Goal: Complete application form: Complete application form

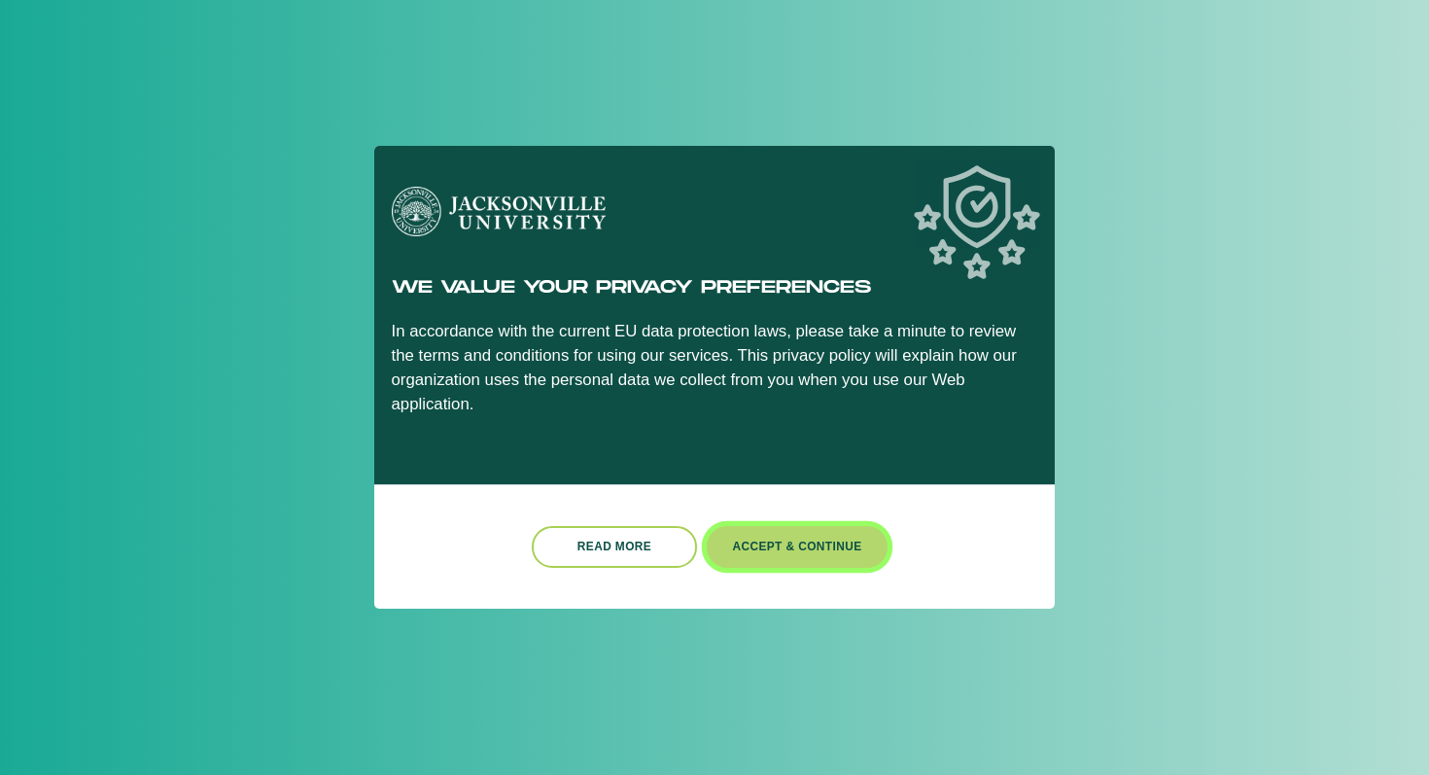
click at [792, 526] on button "Accept & Continue" at bounding box center [797, 547] width 181 height 42
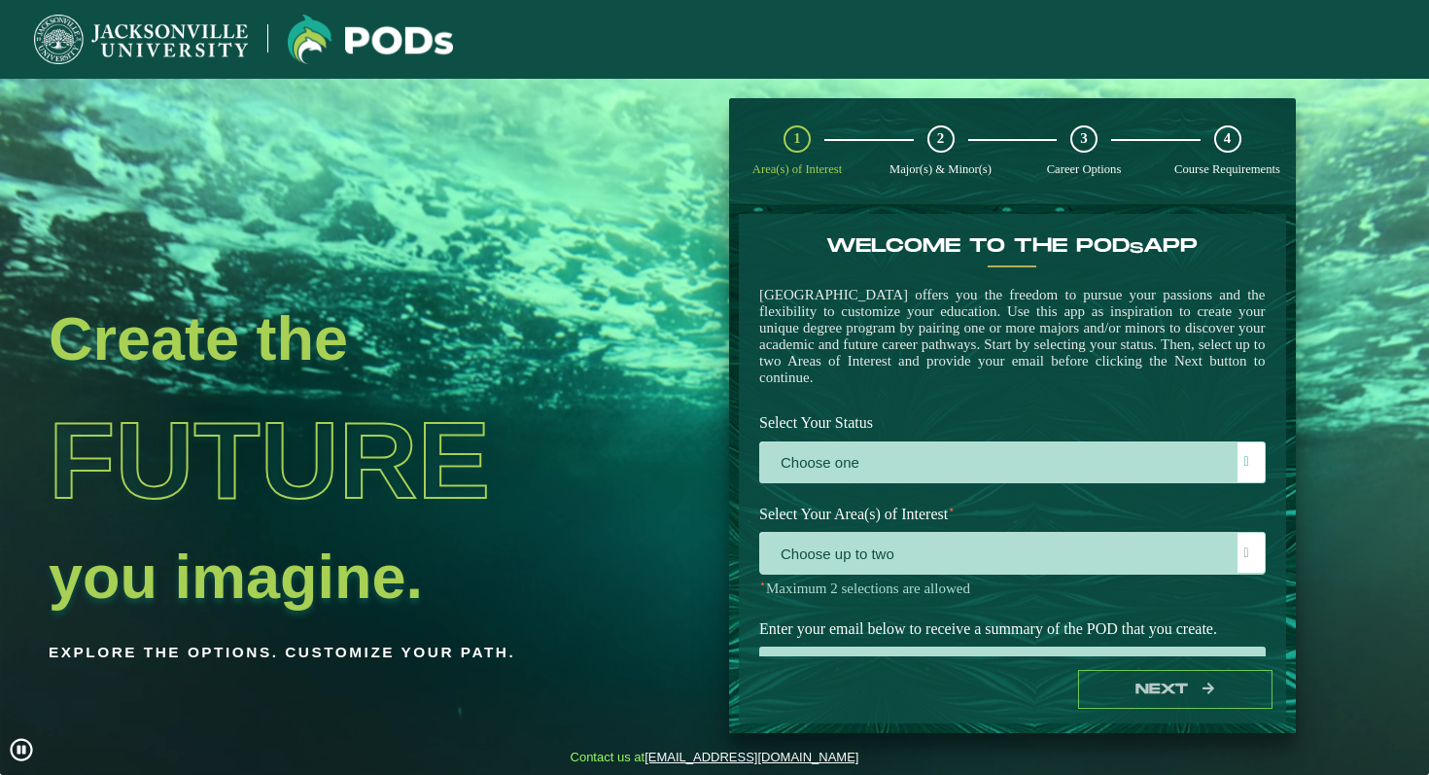
scroll to position [54, 0]
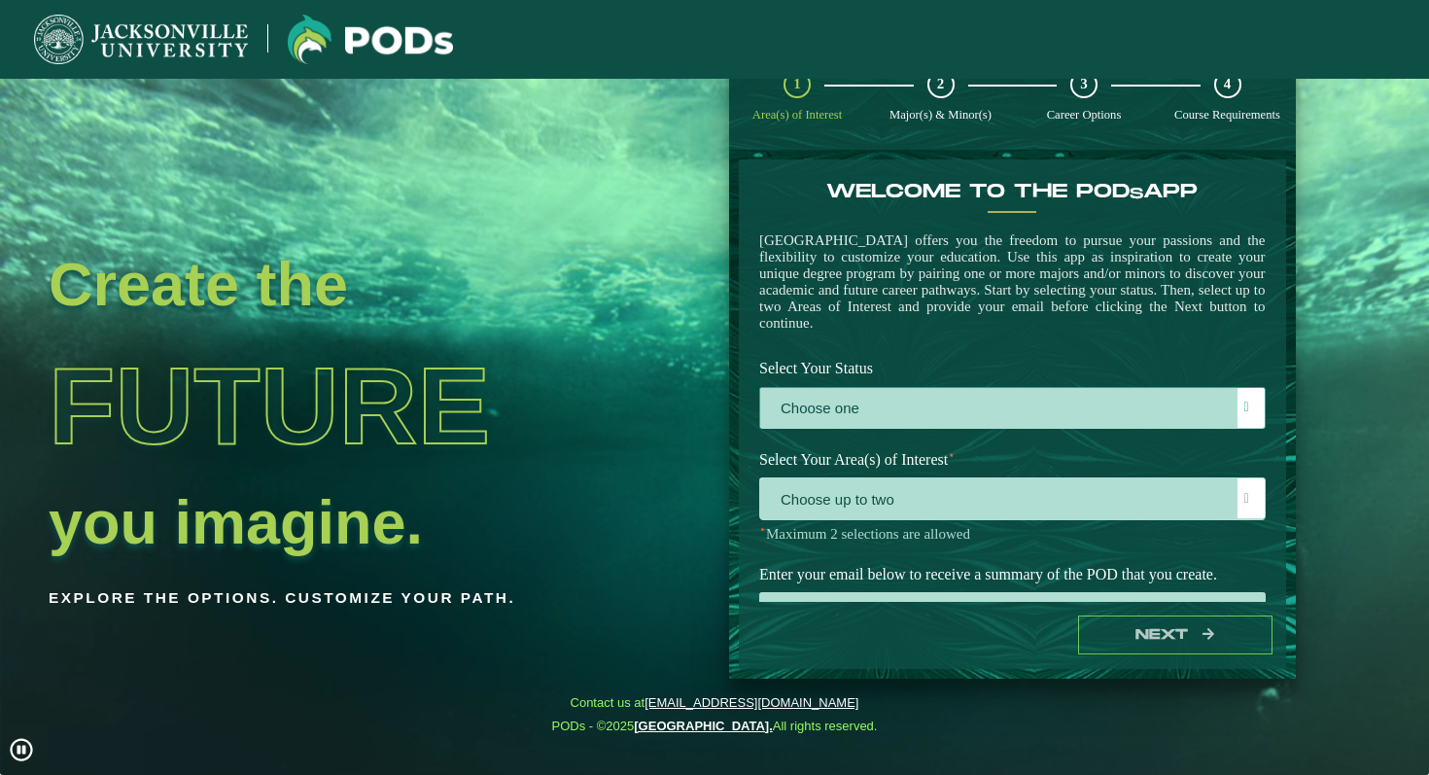
click at [833, 421] on label "Choose one" at bounding box center [1012, 409] width 505 height 42
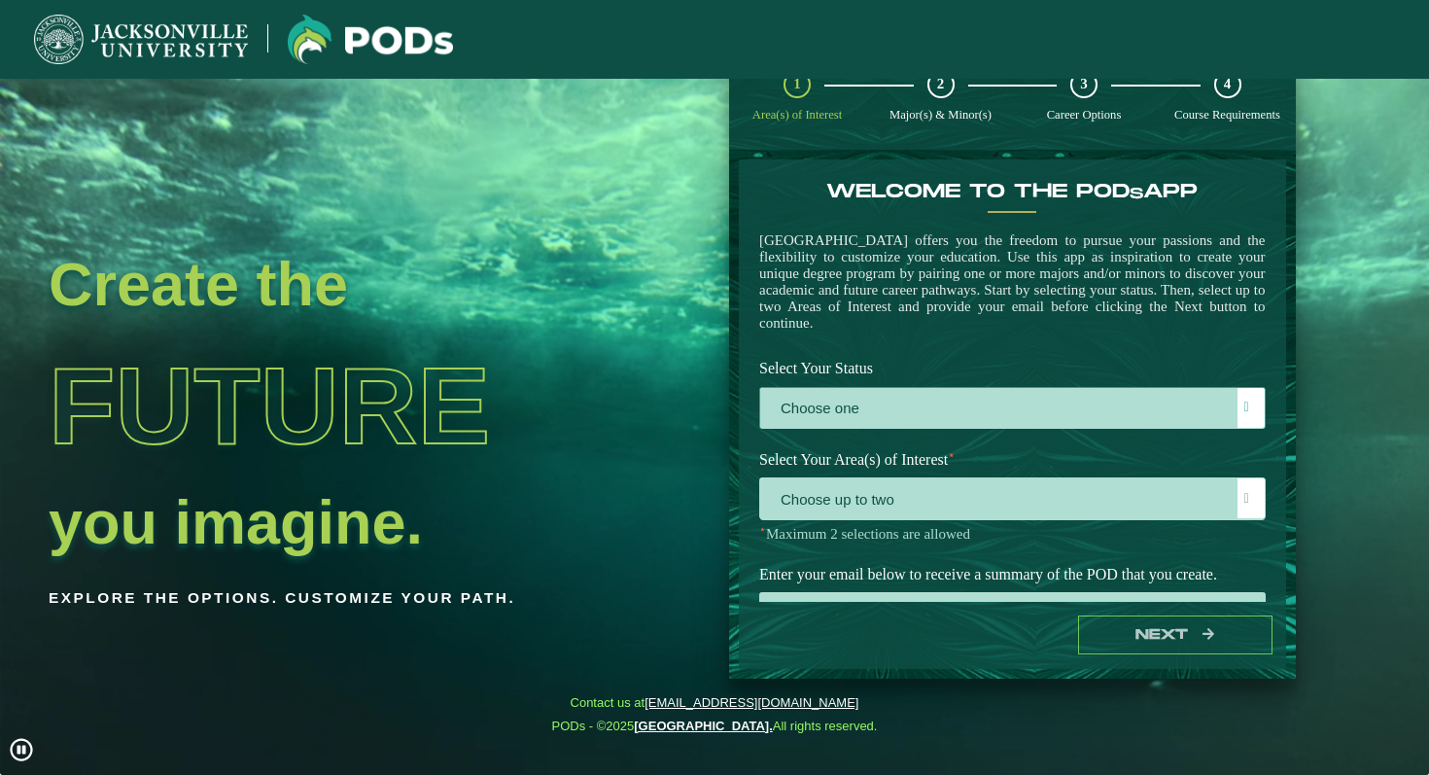
scroll to position [11, 80]
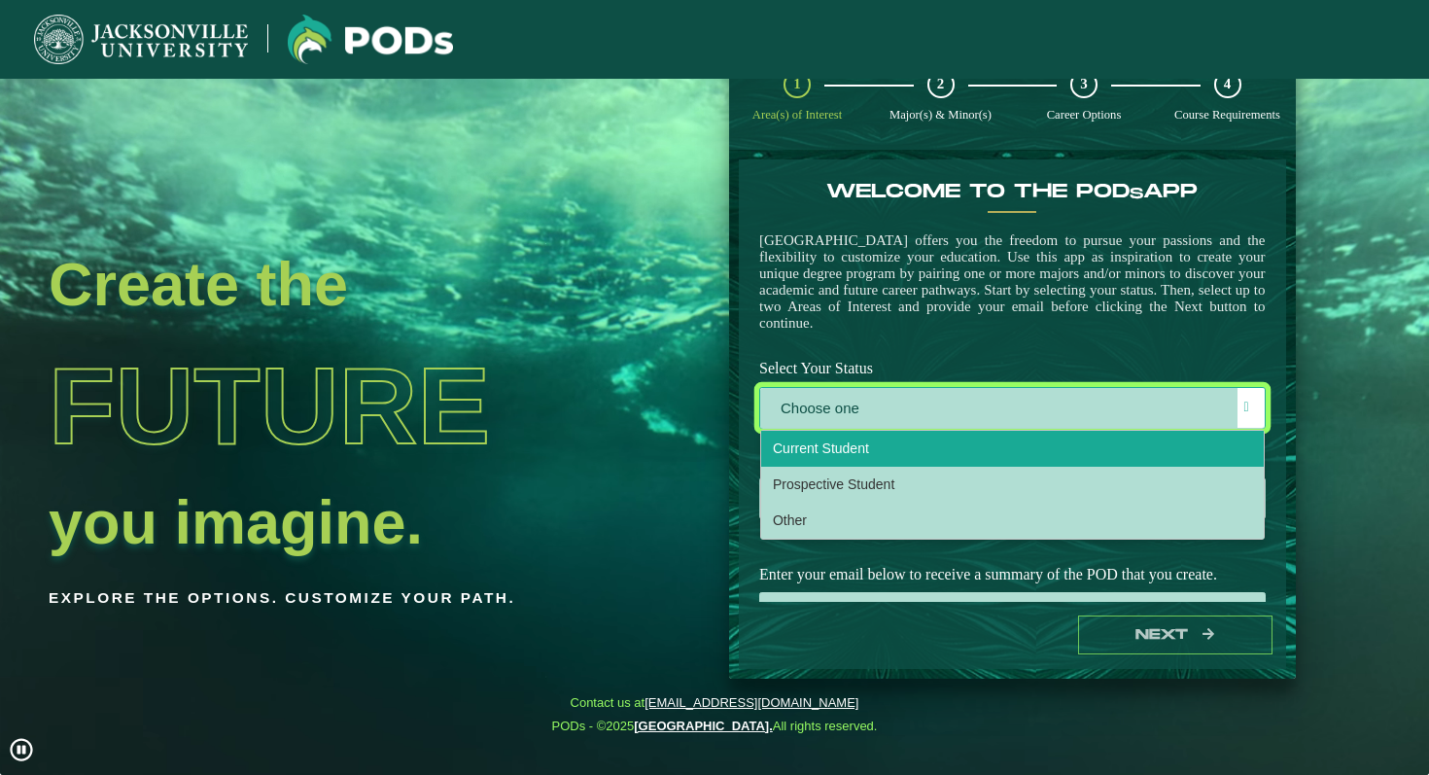
click at [840, 456] on span "Current Student" at bounding box center [821, 448] width 96 height 16
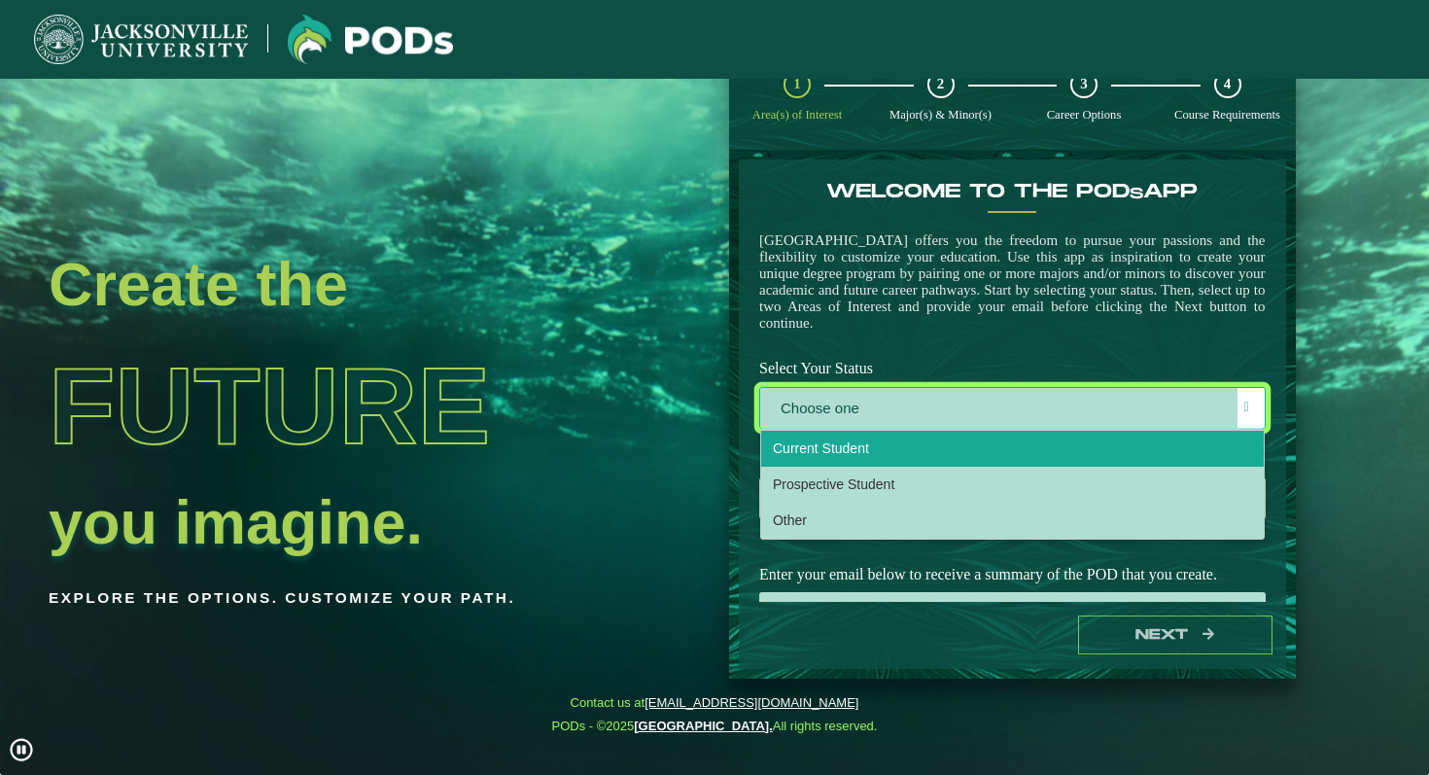
select select "[object Object]"
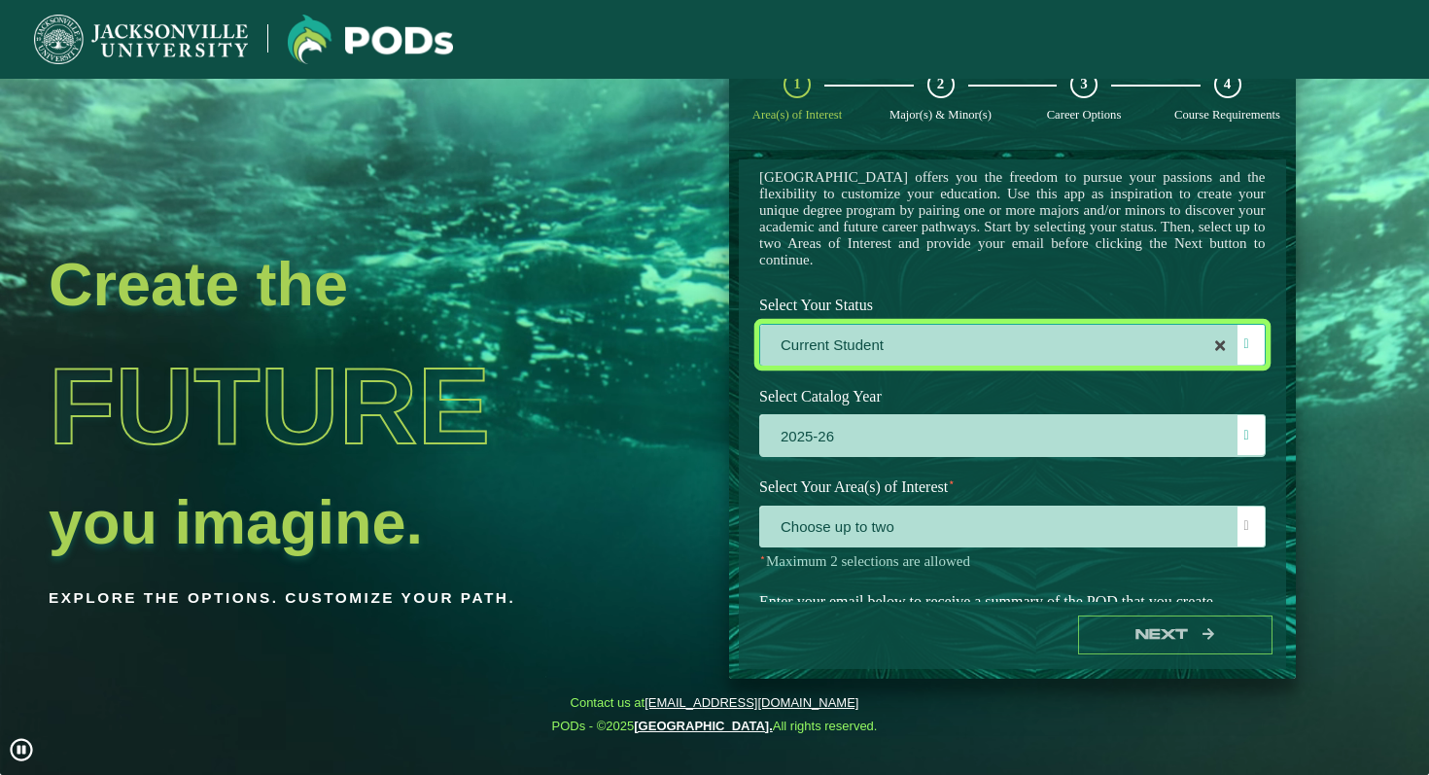
scroll to position [77, 0]
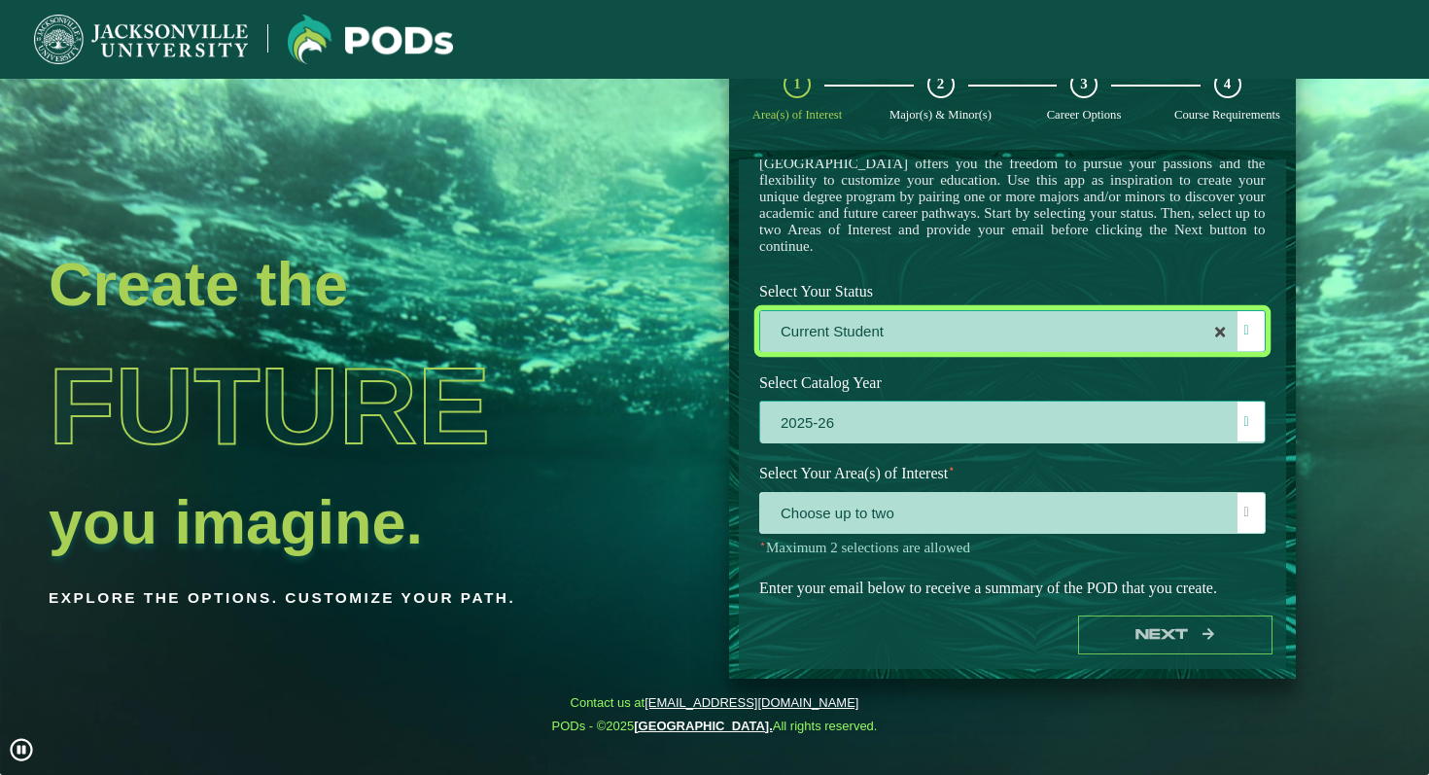
click at [836, 423] on label "2025-26" at bounding box center [1012, 423] width 505 height 42
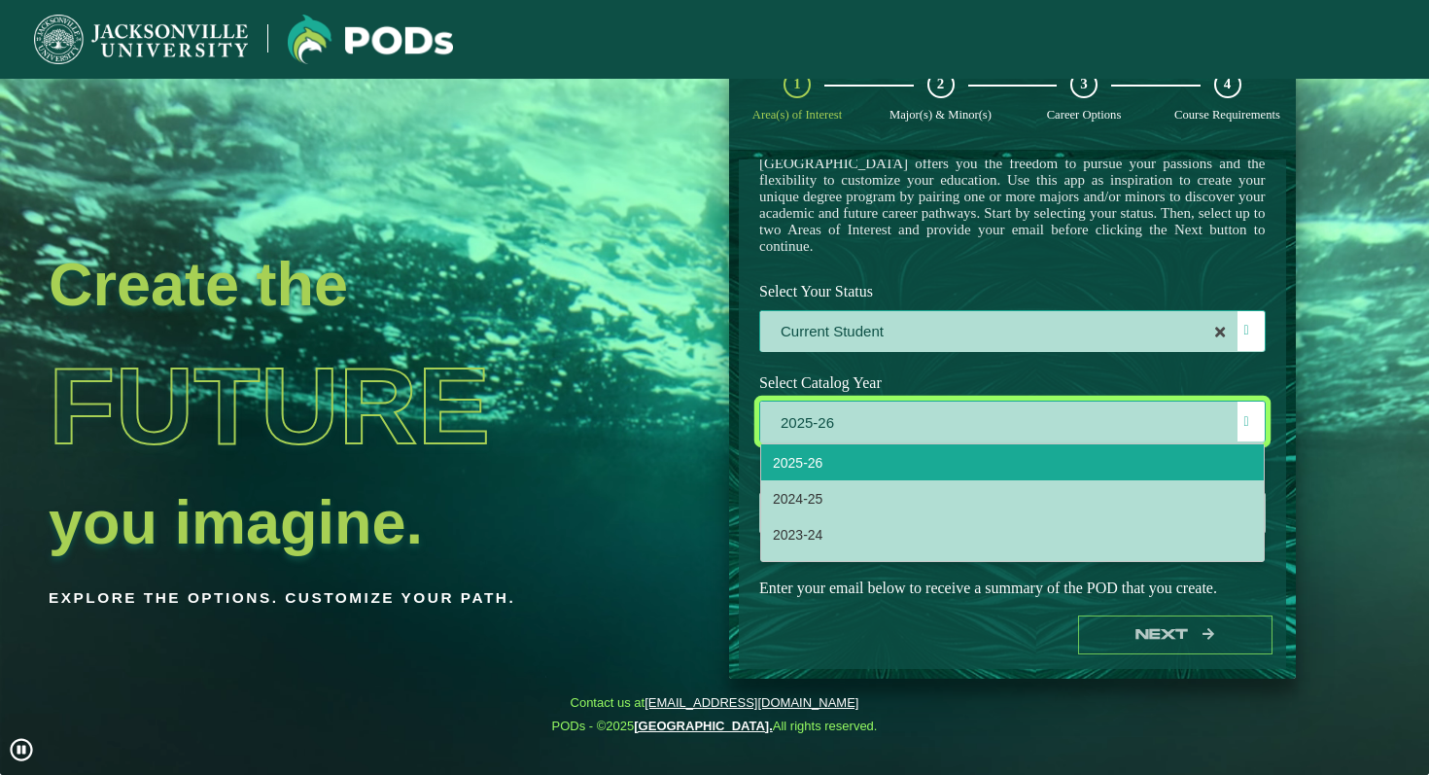
scroll to position [11, 80]
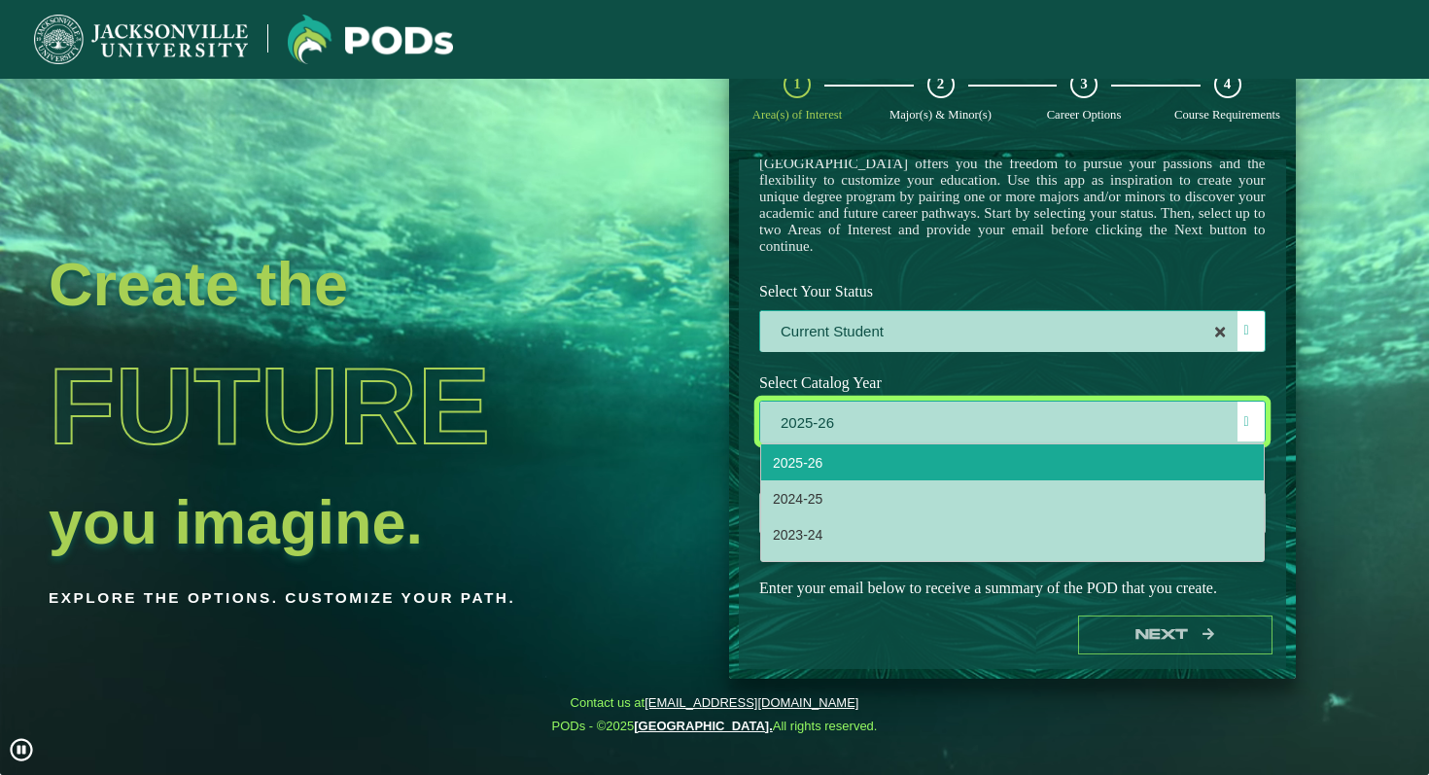
click at [836, 423] on label "2025-26" at bounding box center [1012, 423] width 505 height 42
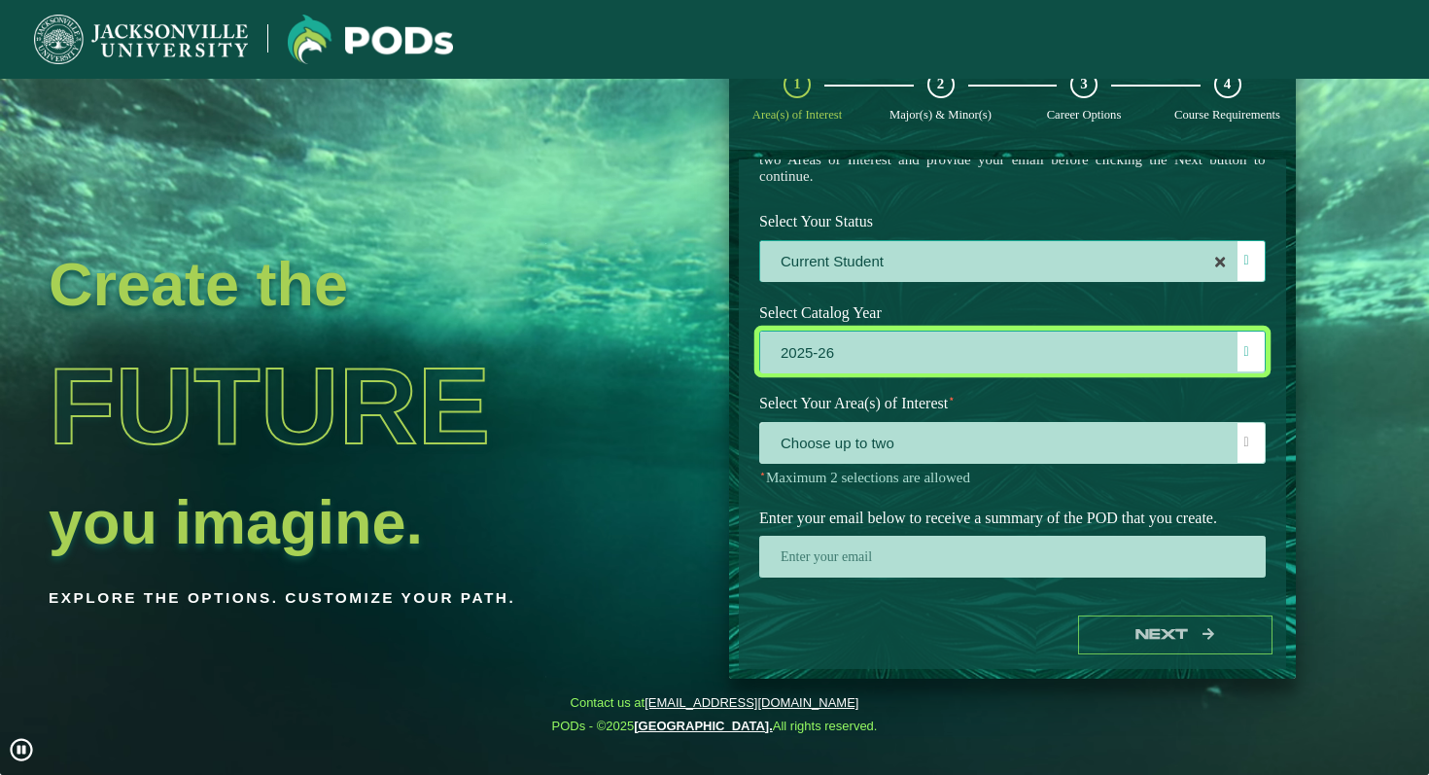
scroll to position [179, 0]
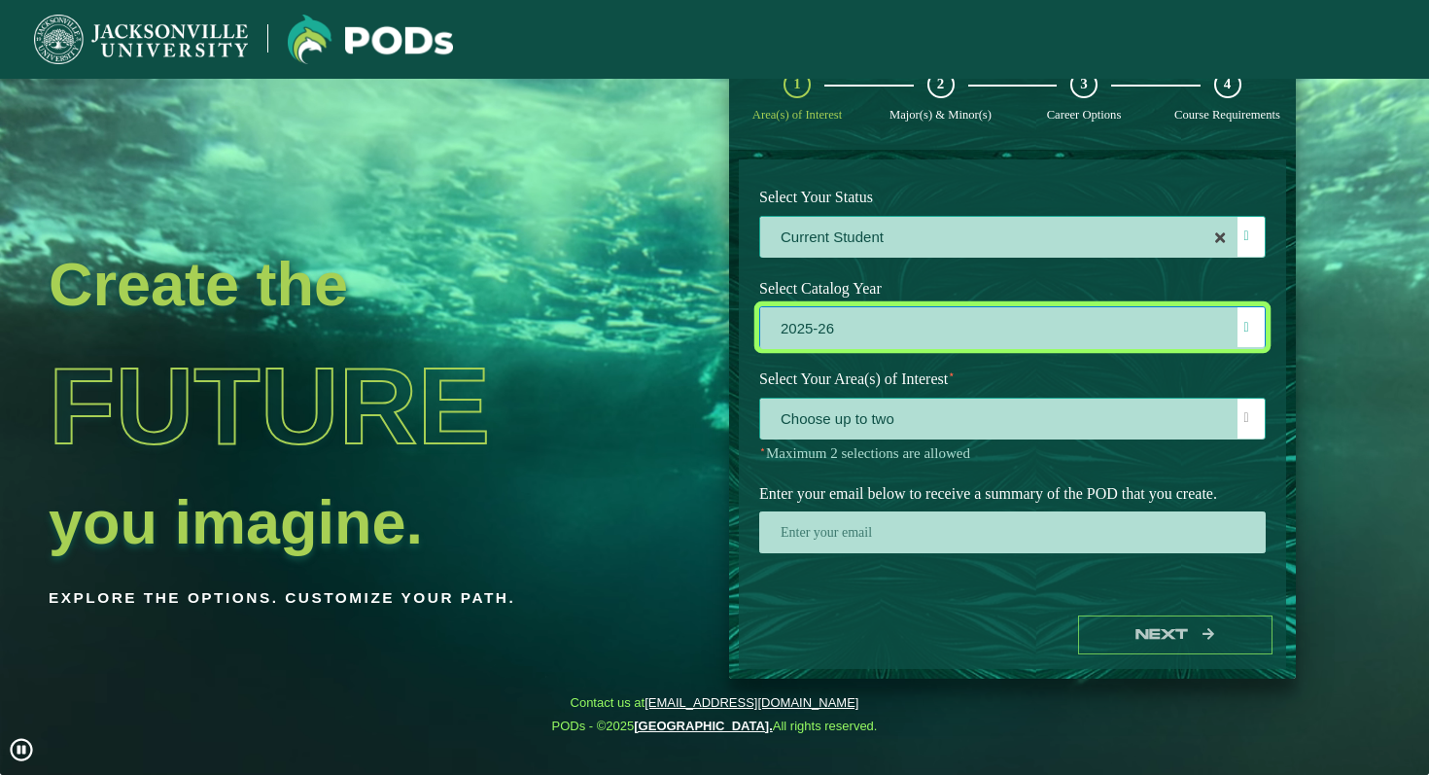
click at [857, 415] on span "Choose up to two" at bounding box center [1012, 420] width 505 height 42
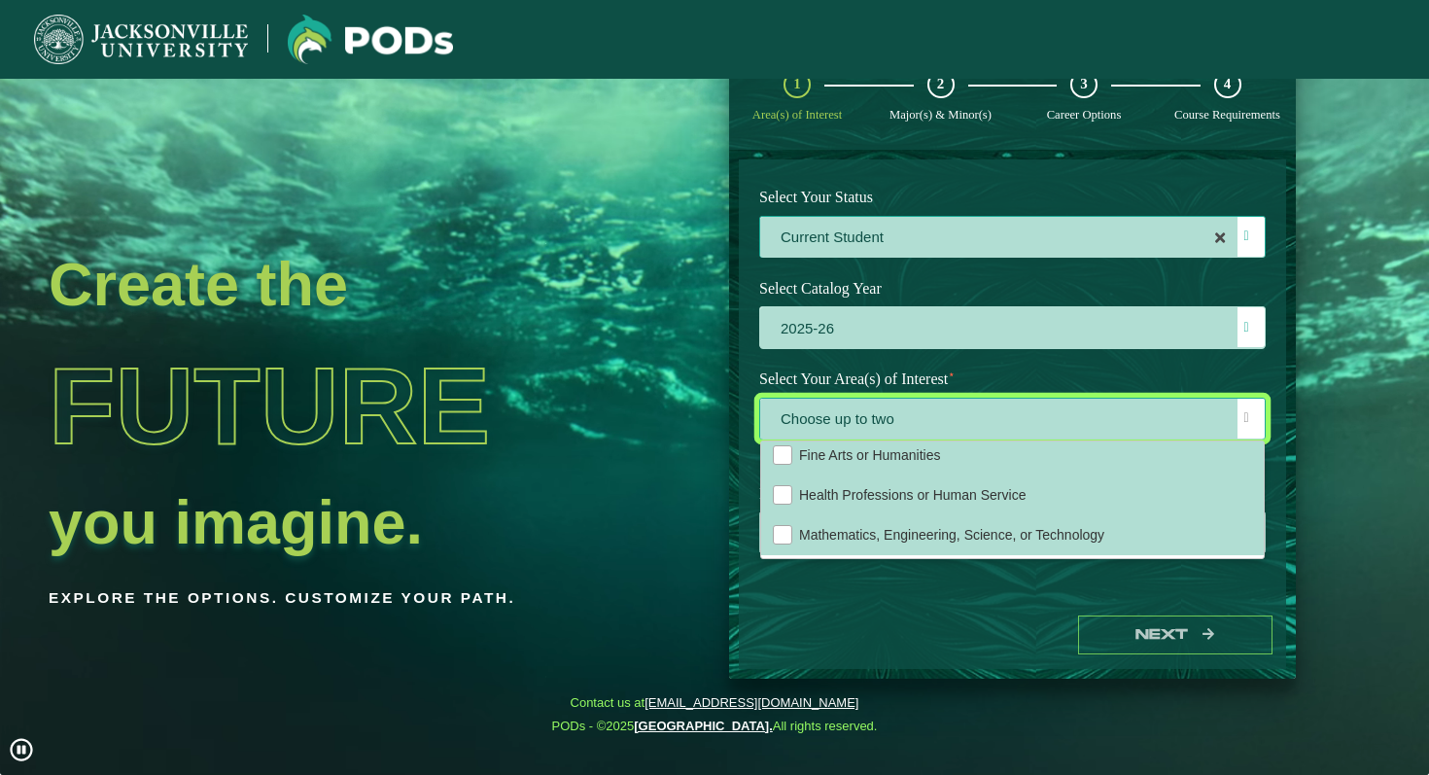
scroll to position [0, 0]
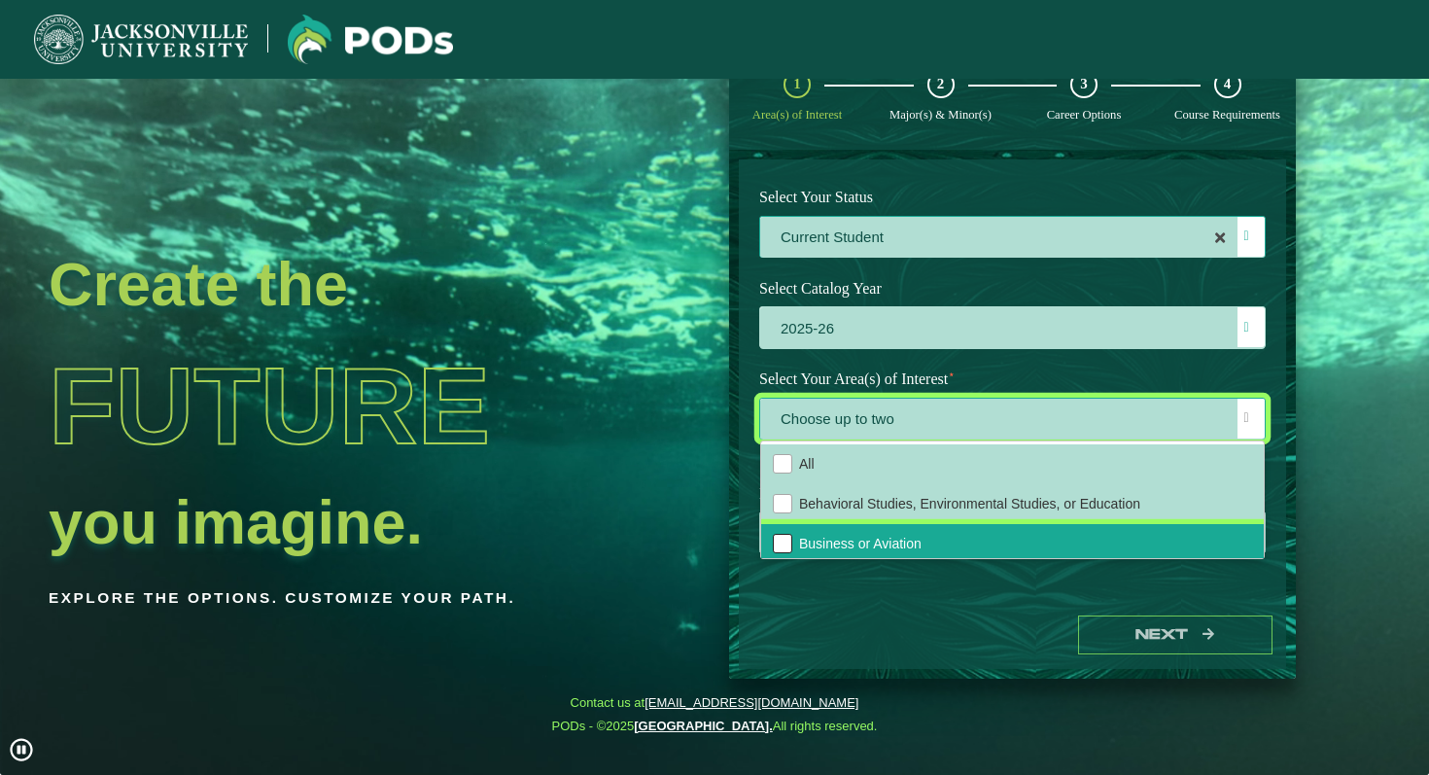
click at [773, 536] on div "Business or Aviation" at bounding box center [782, 543] width 19 height 19
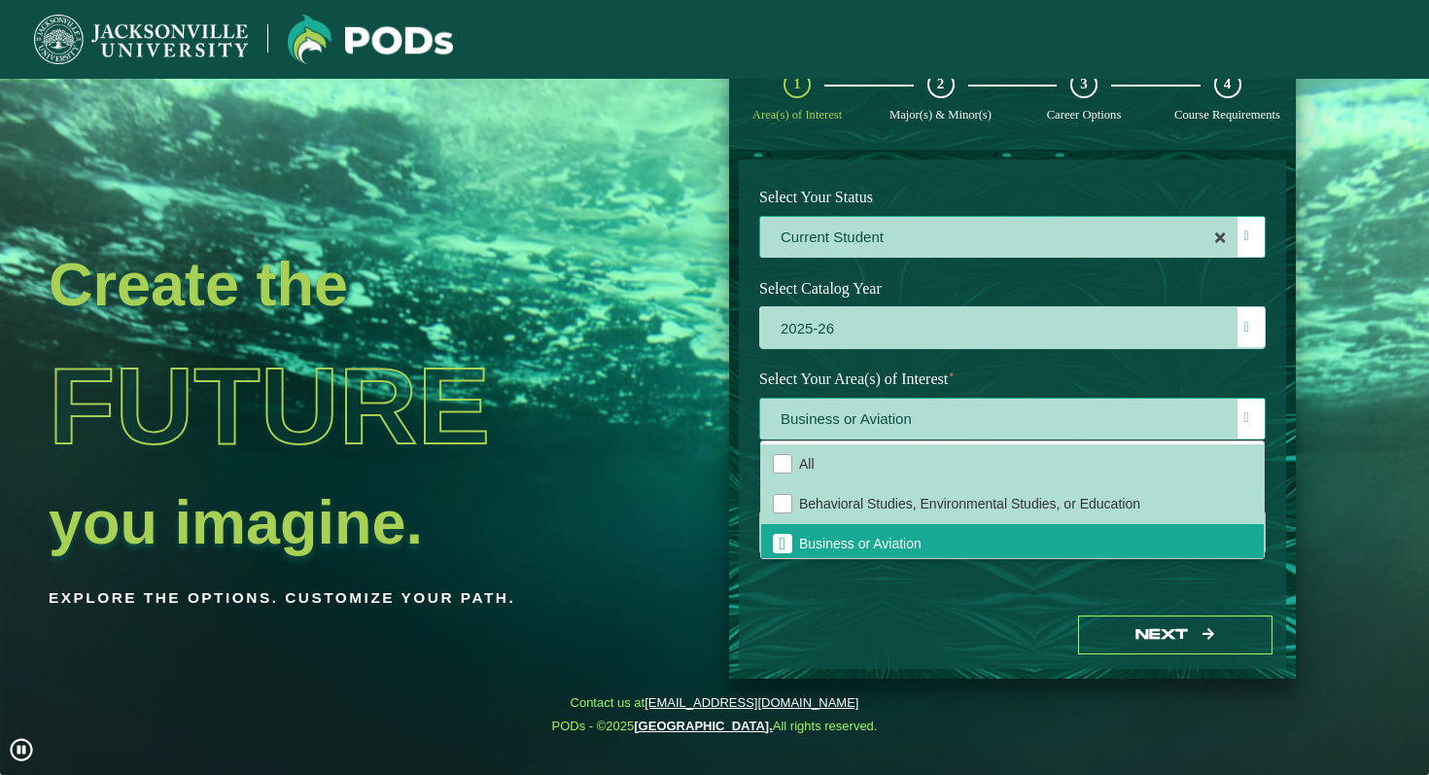
click at [880, 419] on span "Business or Aviation" at bounding box center [1012, 420] width 505 height 42
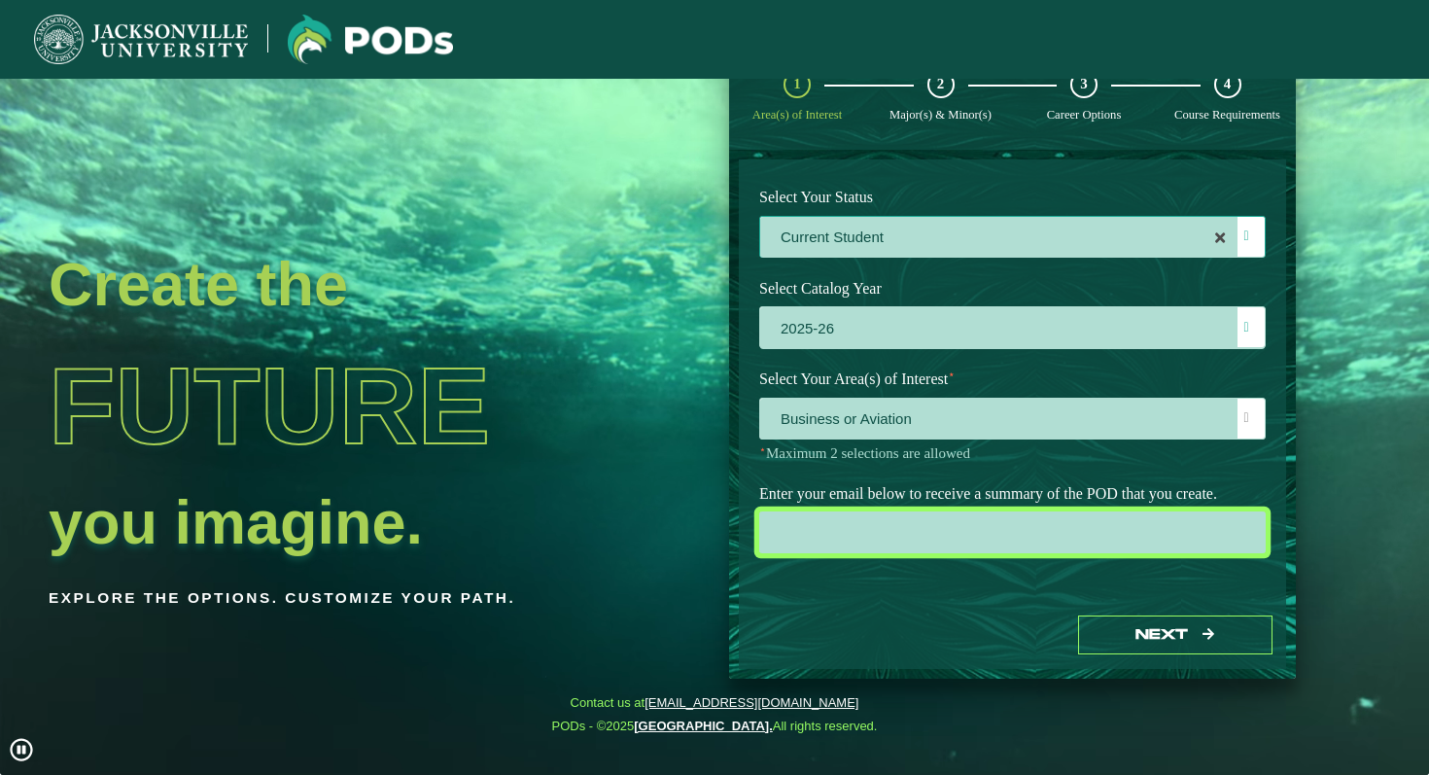
click at [851, 541] on input "email" at bounding box center [1012, 532] width 507 height 42
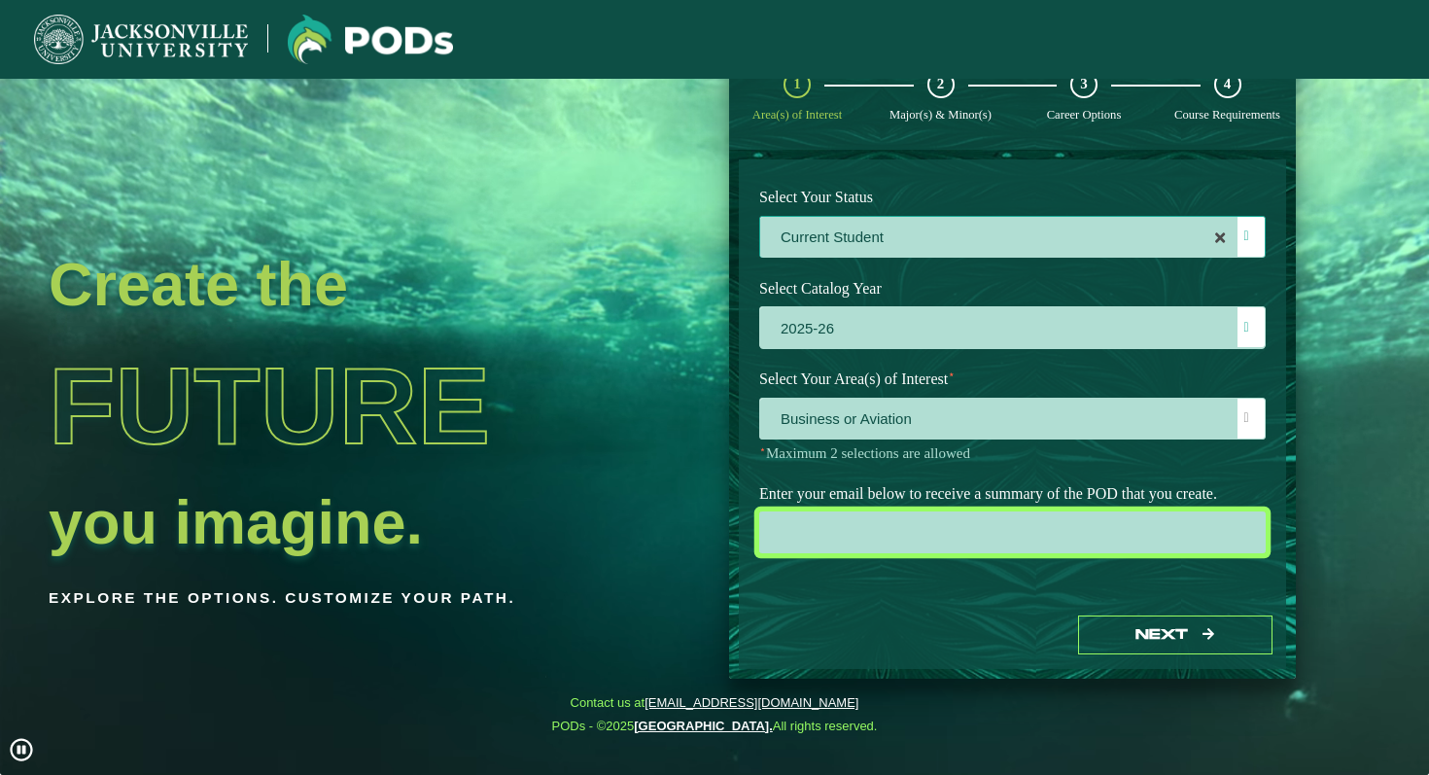
type input "[EMAIL_ADDRESS][DOMAIN_NAME]"
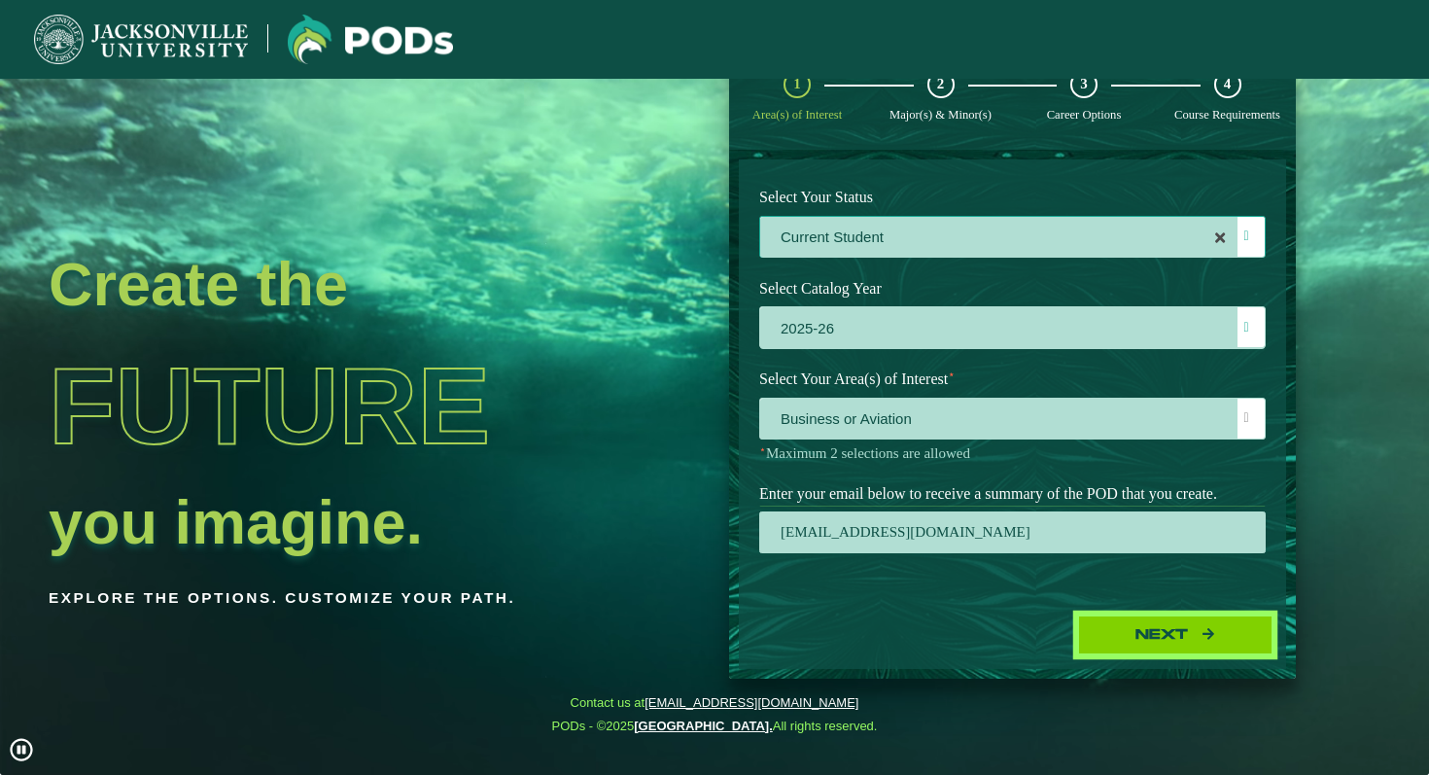
click at [1170, 652] on button "Next" at bounding box center [1175, 635] width 194 height 40
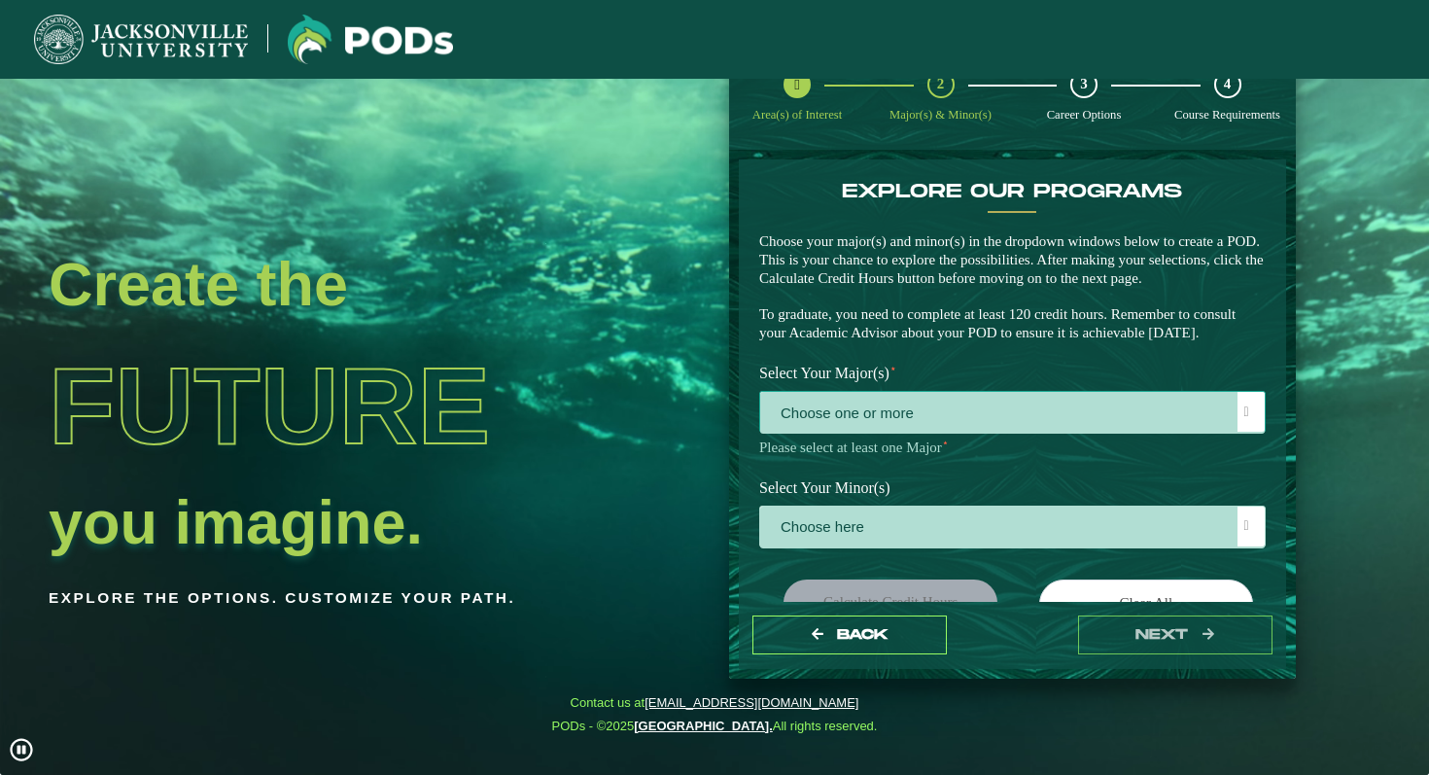
click at [891, 434] on span "Choose one or more" at bounding box center [1012, 413] width 505 height 42
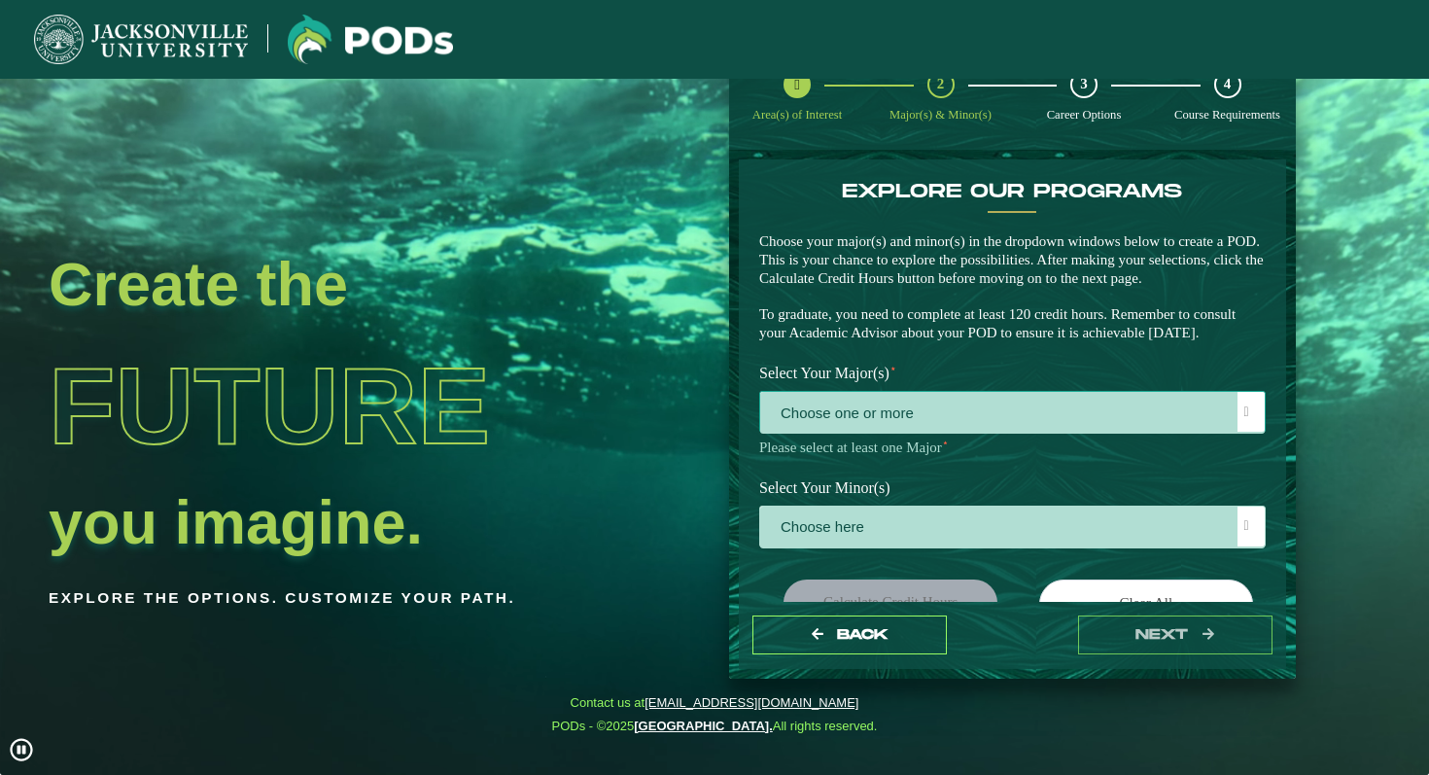
scroll to position [11, 80]
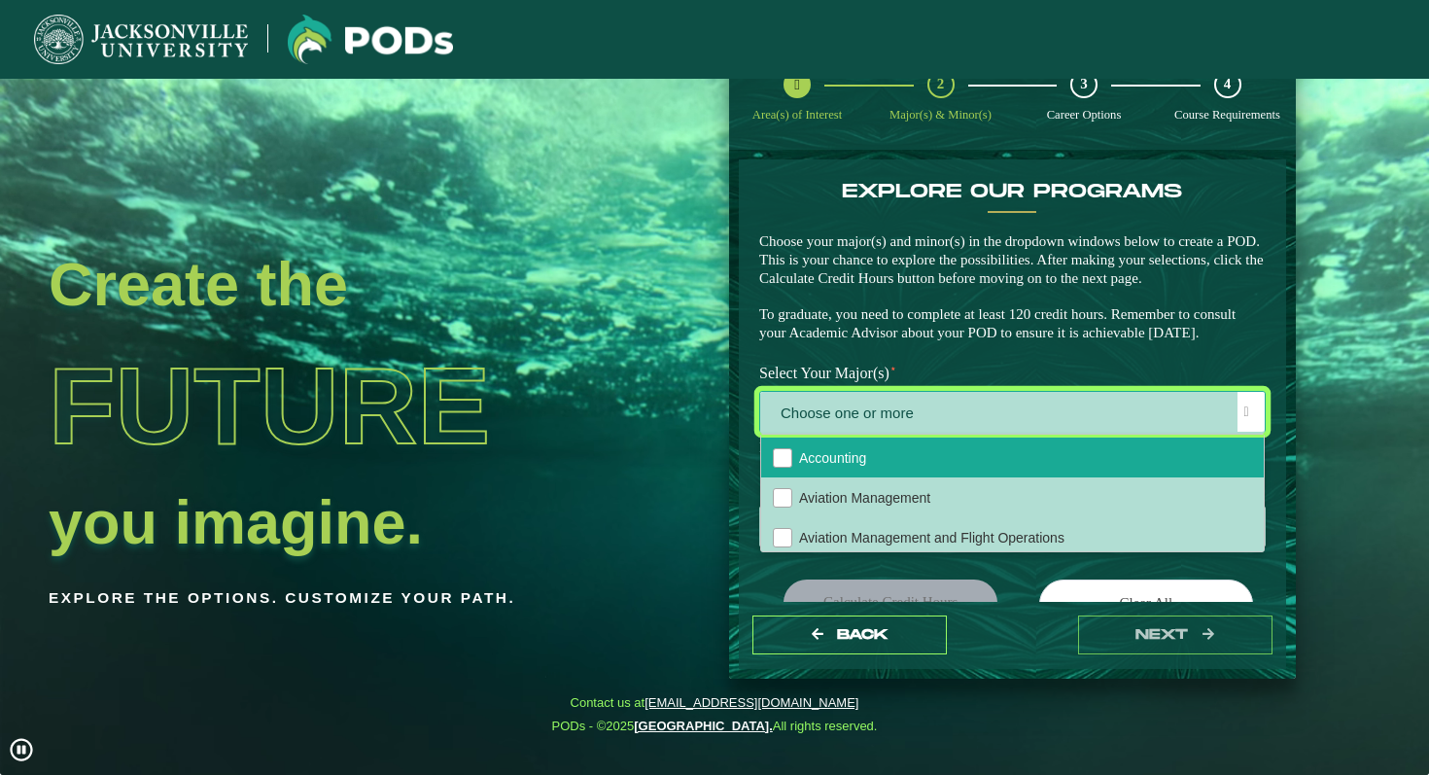
click at [799, 466] on span "Accounting" at bounding box center [832, 458] width 67 height 16
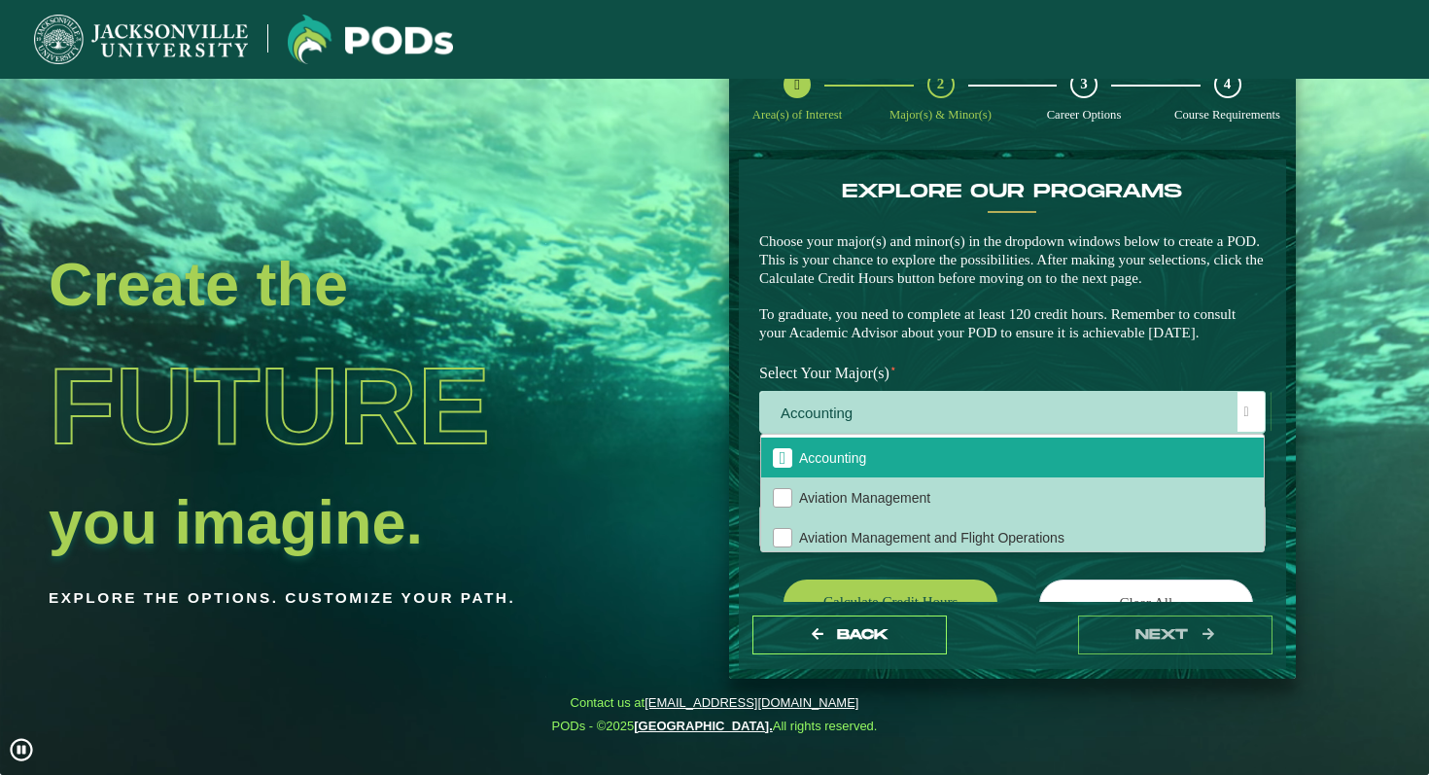
click at [833, 392] on label "Select Your Major(s) ⋆" at bounding box center [1013, 374] width 536 height 36
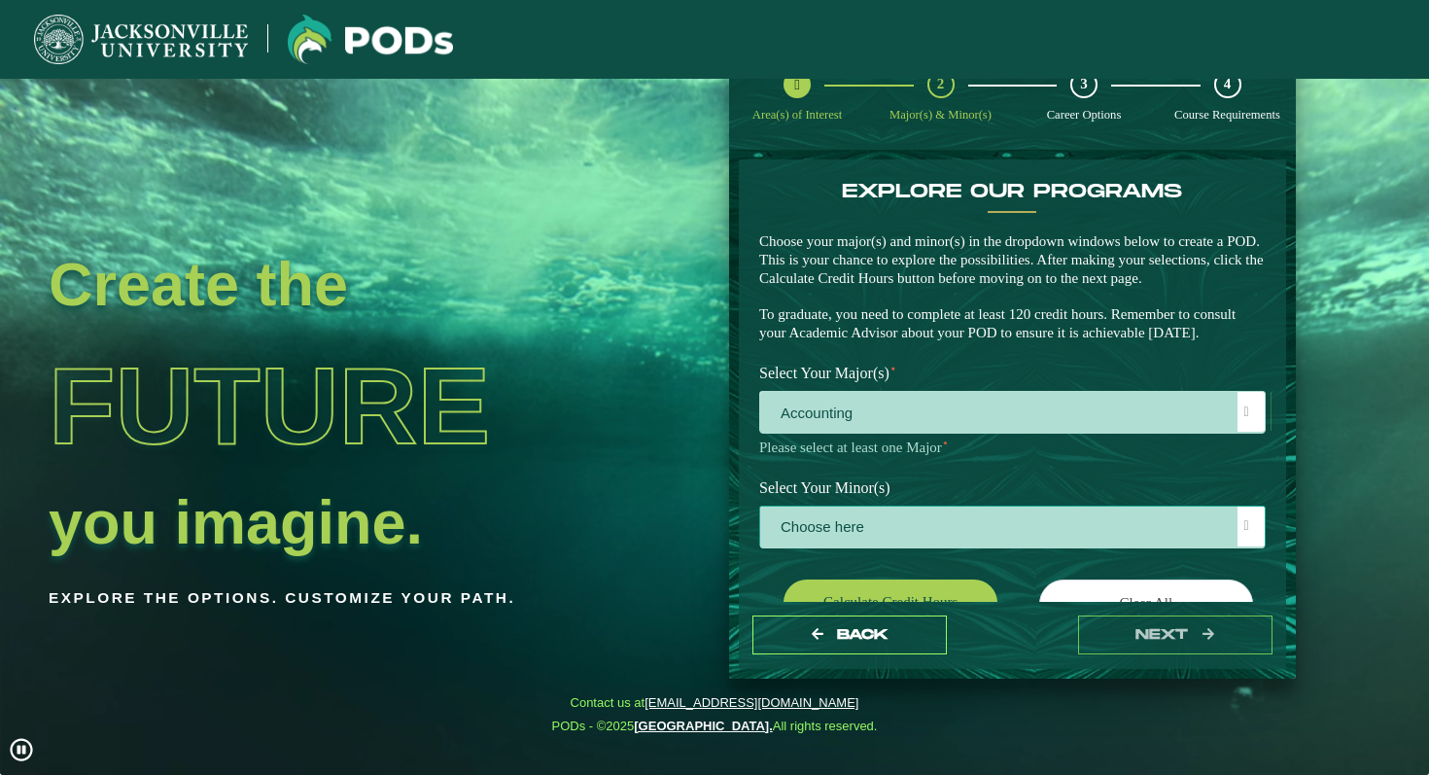
click at [848, 548] on span "Choose here" at bounding box center [1012, 528] width 505 height 42
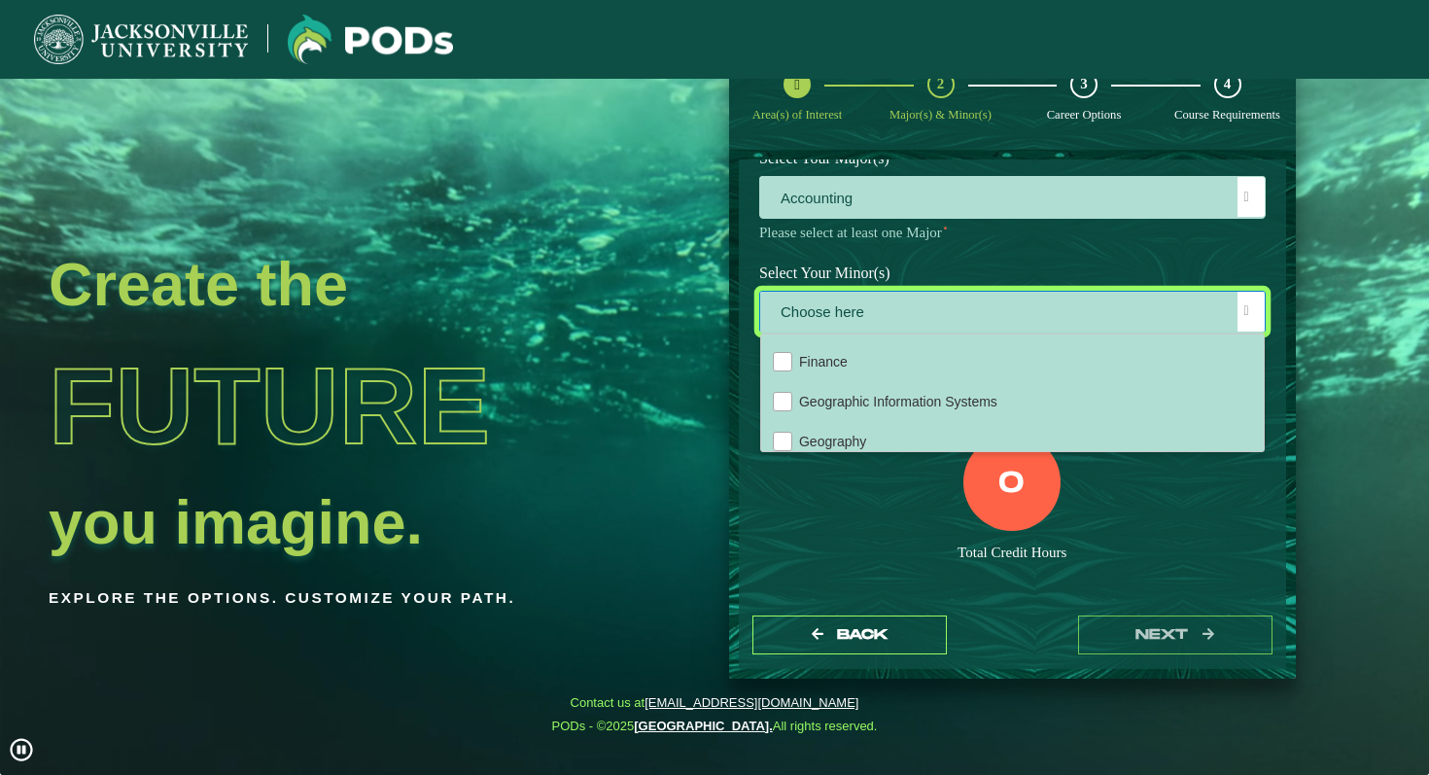
scroll to position [959, 0]
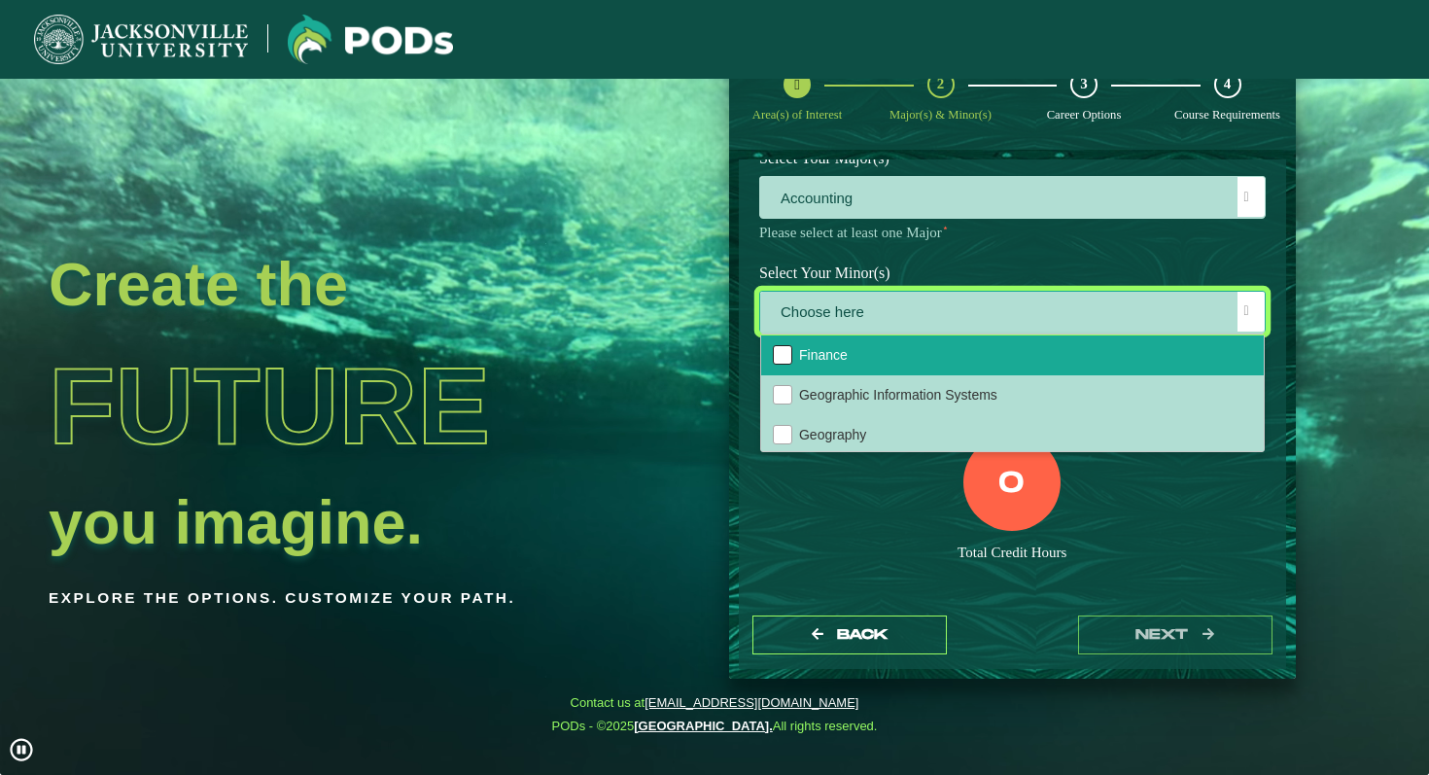
click at [787, 365] on div "Finance" at bounding box center [782, 354] width 19 height 19
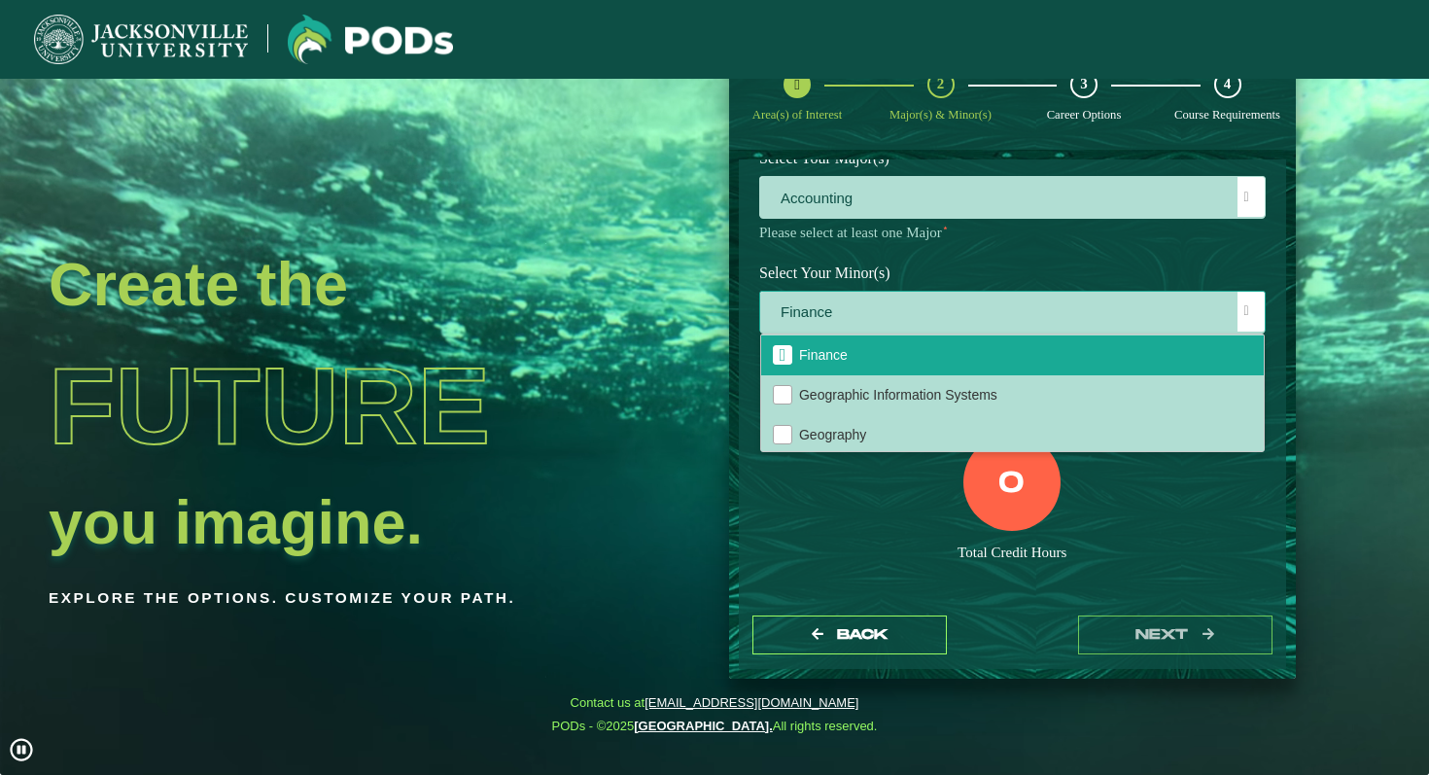
click at [850, 333] on span "Finance" at bounding box center [1012, 313] width 505 height 42
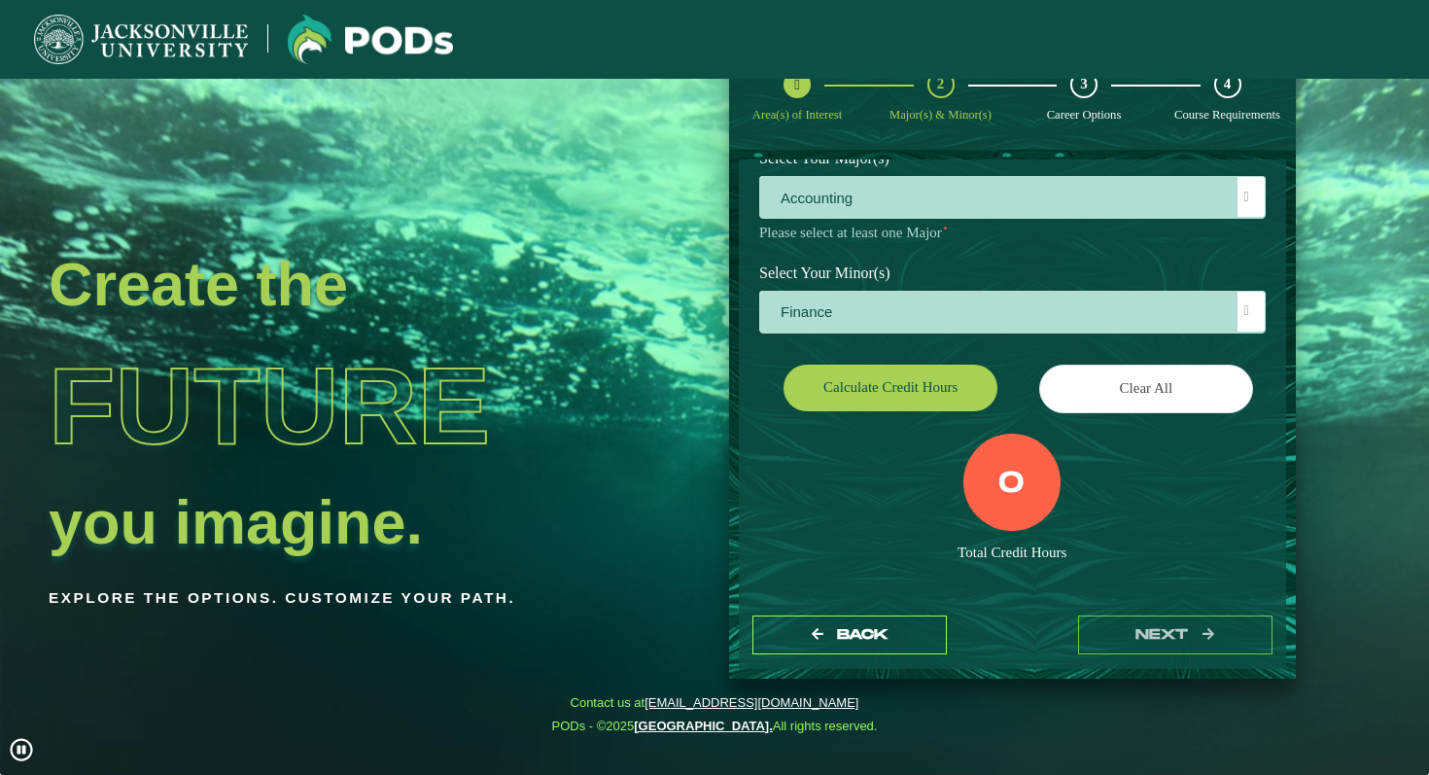
click at [963, 508] on div "0" at bounding box center [1011, 482] width 97 height 97
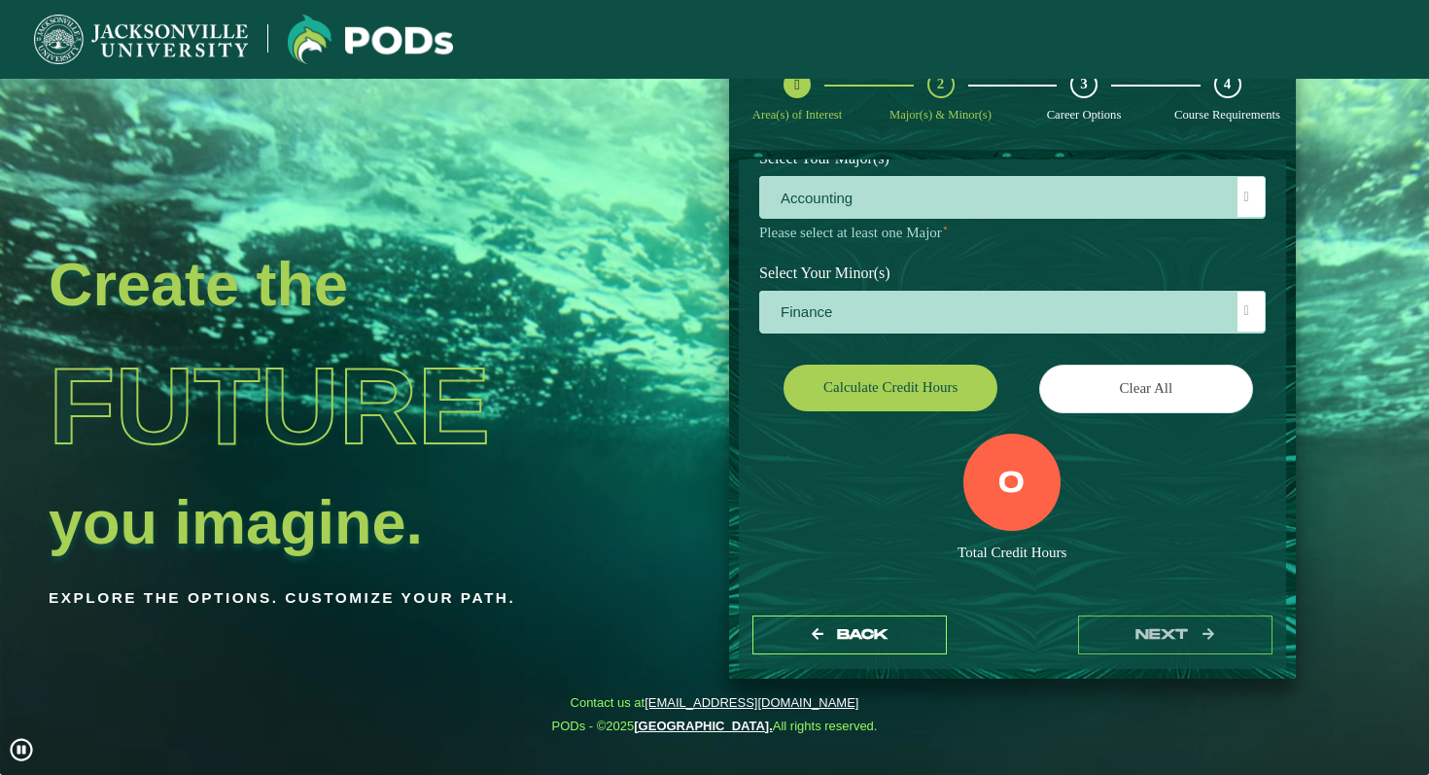
click at [999, 503] on label "0" at bounding box center [1011, 484] width 26 height 37
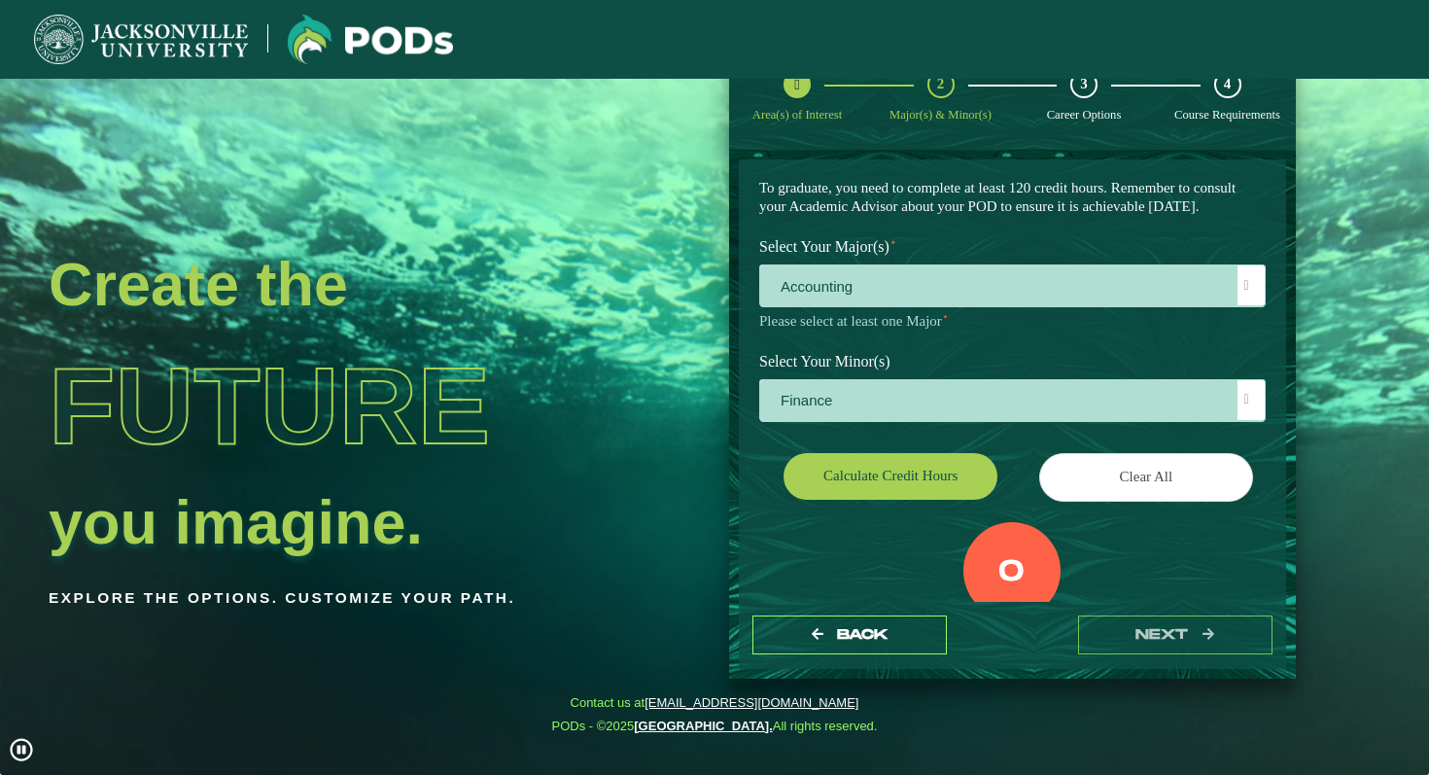
scroll to position [132, 0]
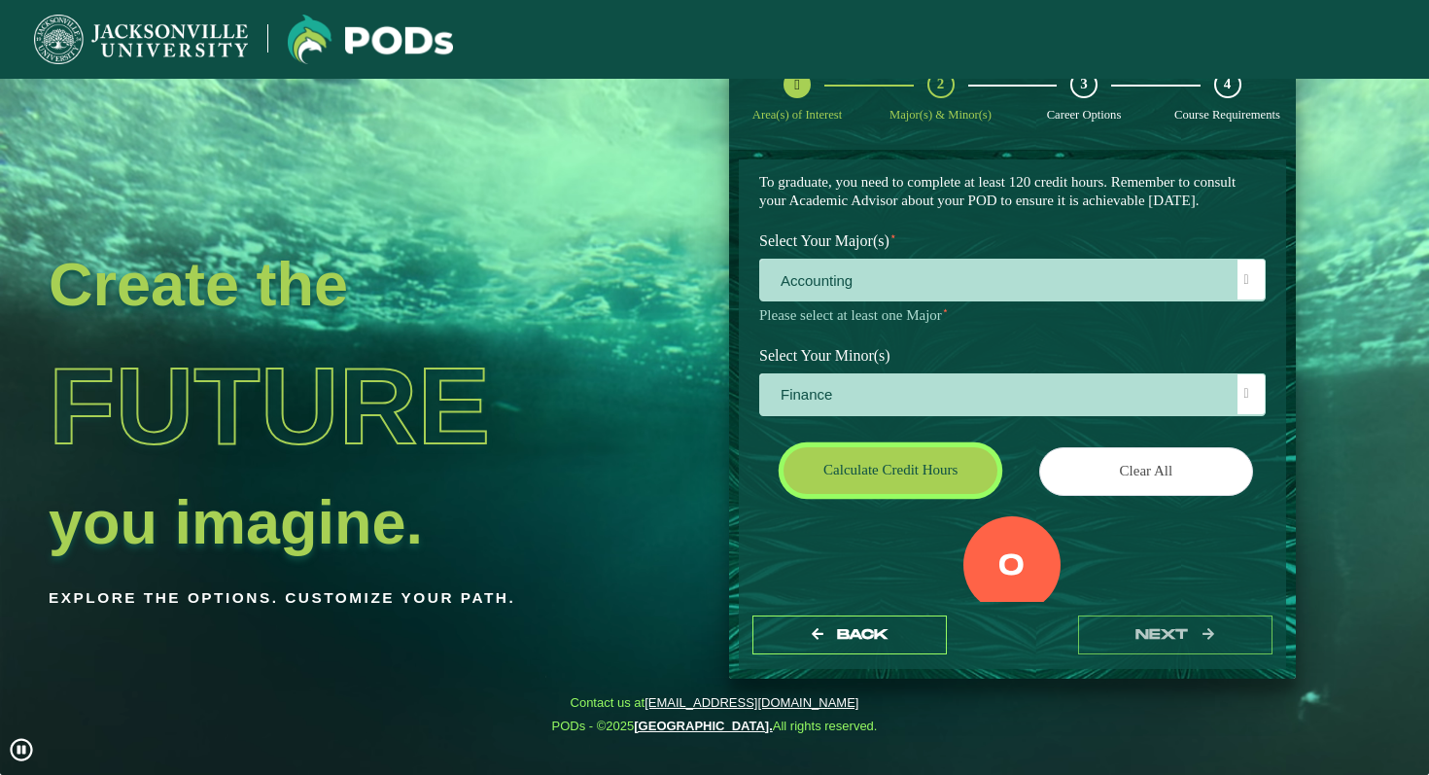
click at [882, 491] on button "Calculate credit hours" at bounding box center [891, 470] width 214 height 46
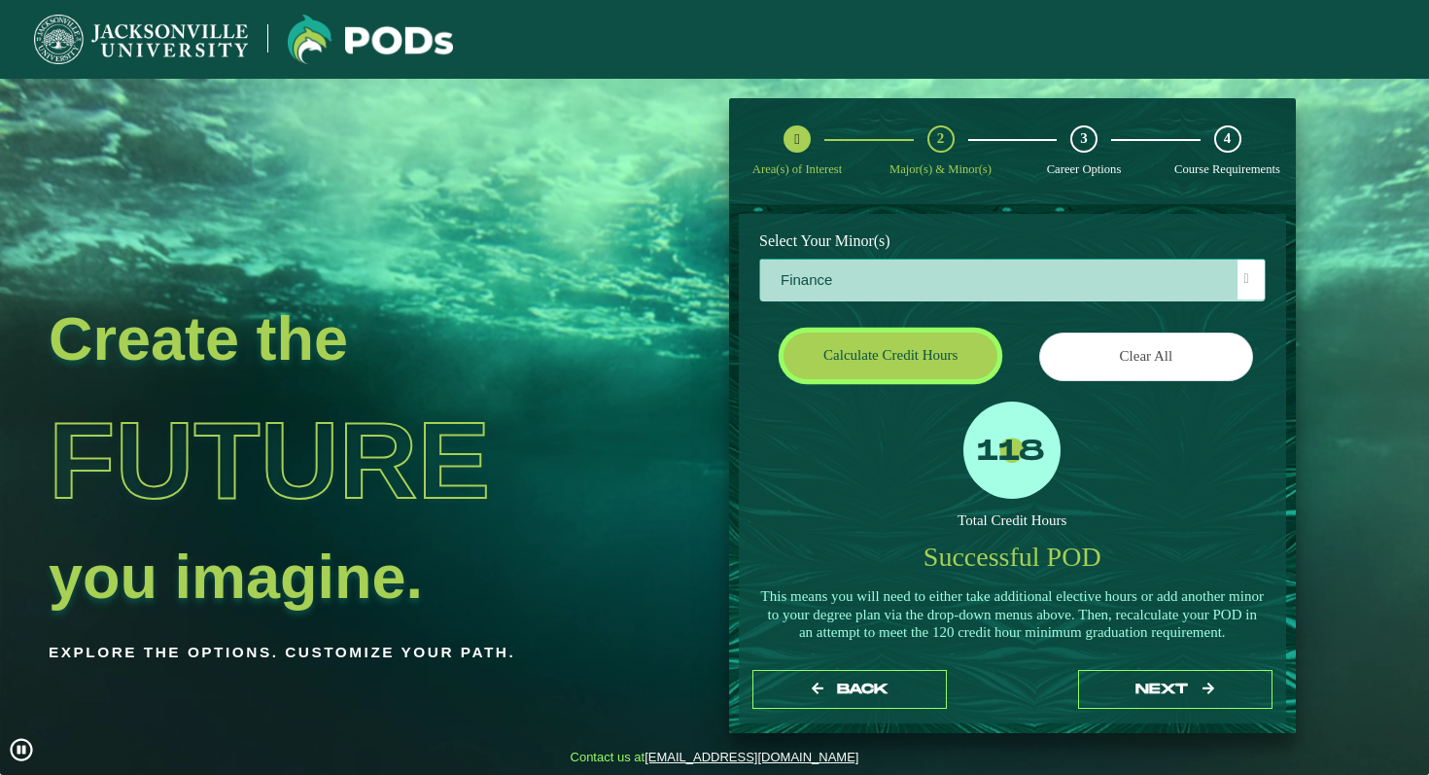
scroll to position [292, 0]
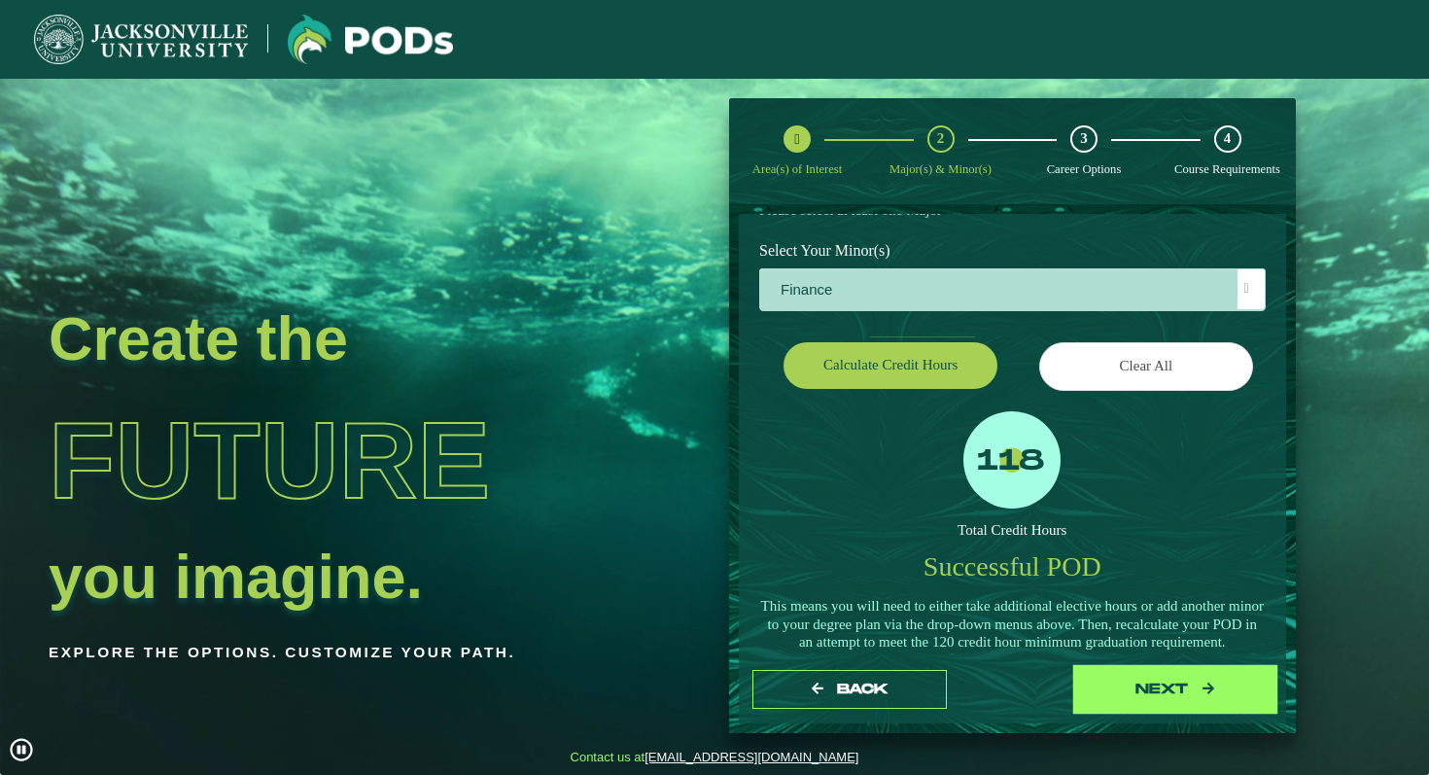
click at [1119, 699] on button "next" at bounding box center [1175, 690] width 194 height 40
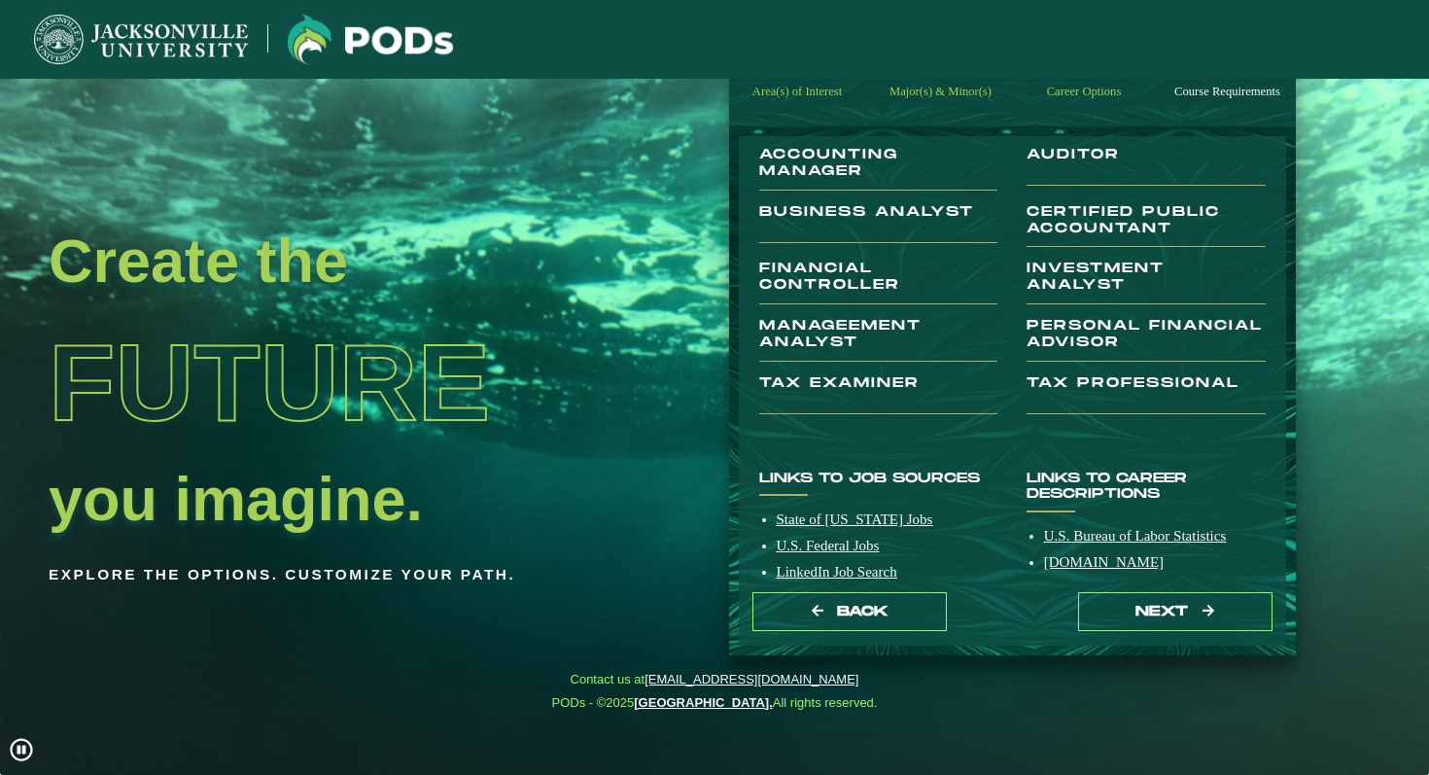
scroll to position [0, 0]
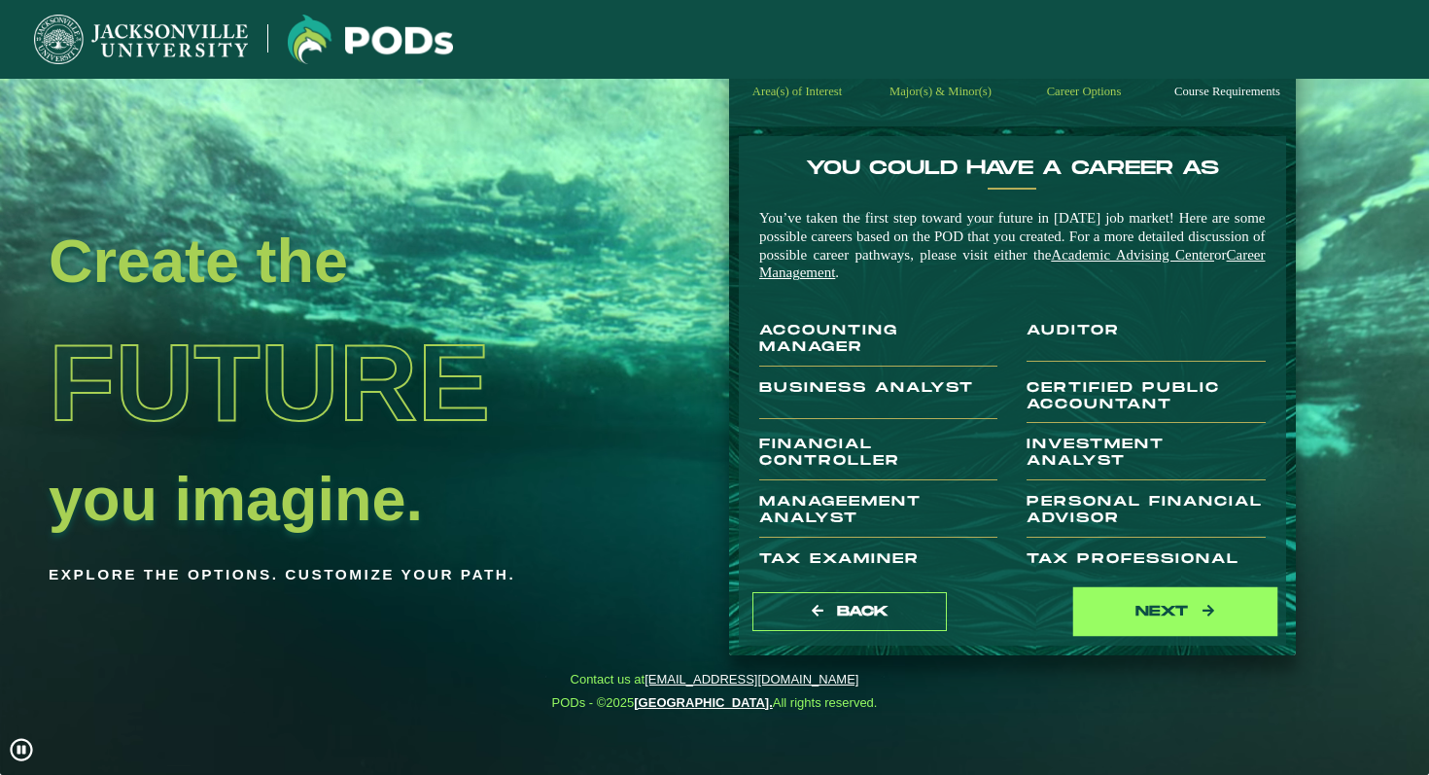
click at [1117, 610] on button "next" at bounding box center [1175, 612] width 194 height 40
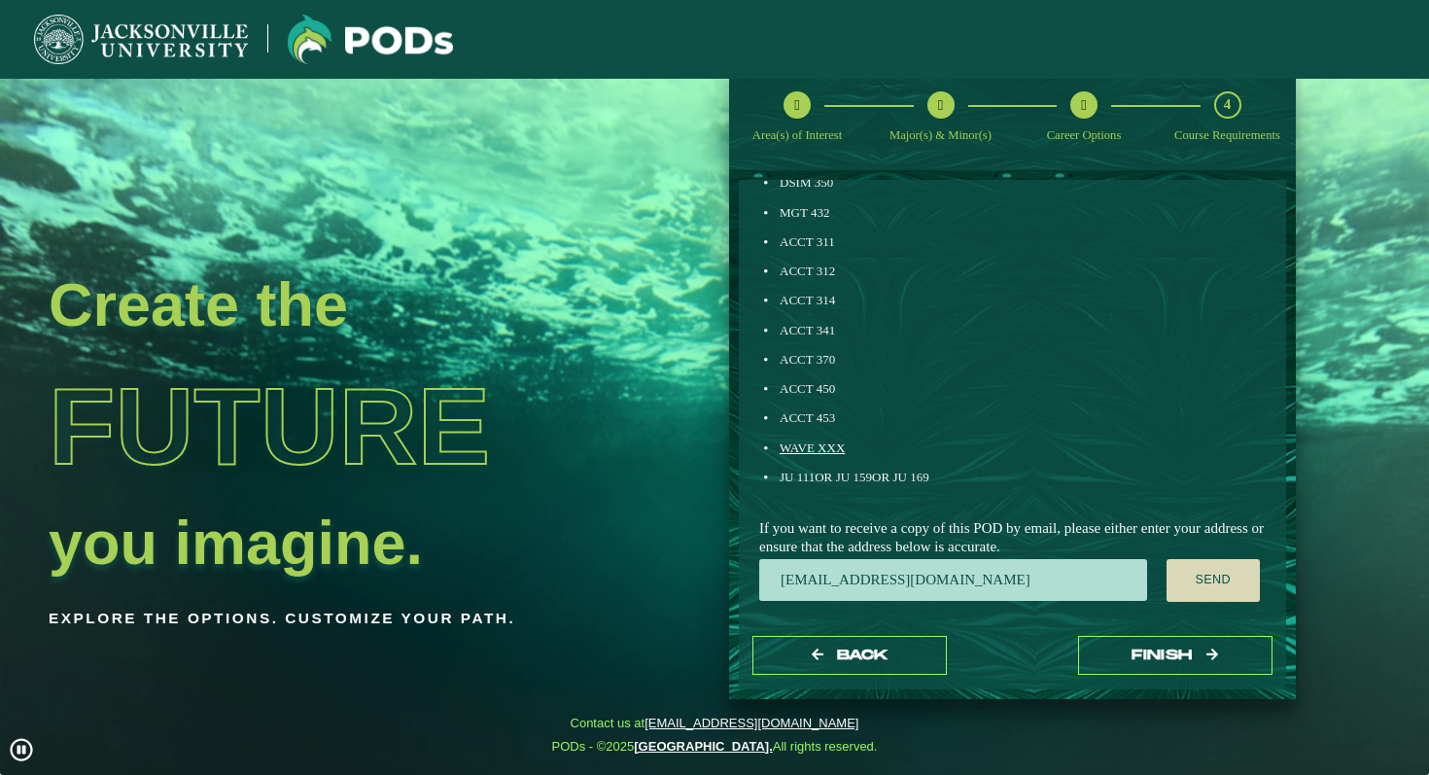
scroll to position [36, 0]
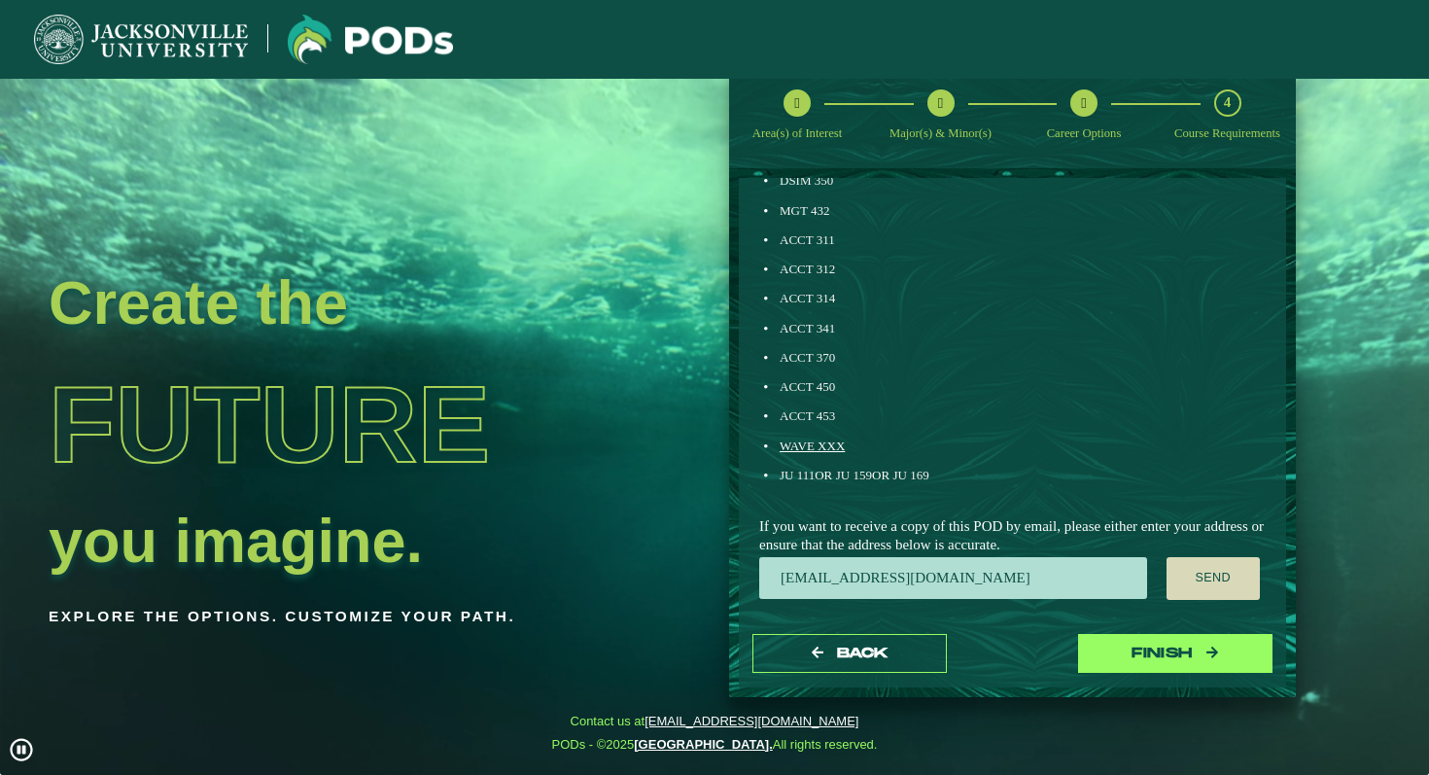
click at [1137, 670] on button "Finish" at bounding box center [1175, 654] width 194 height 40
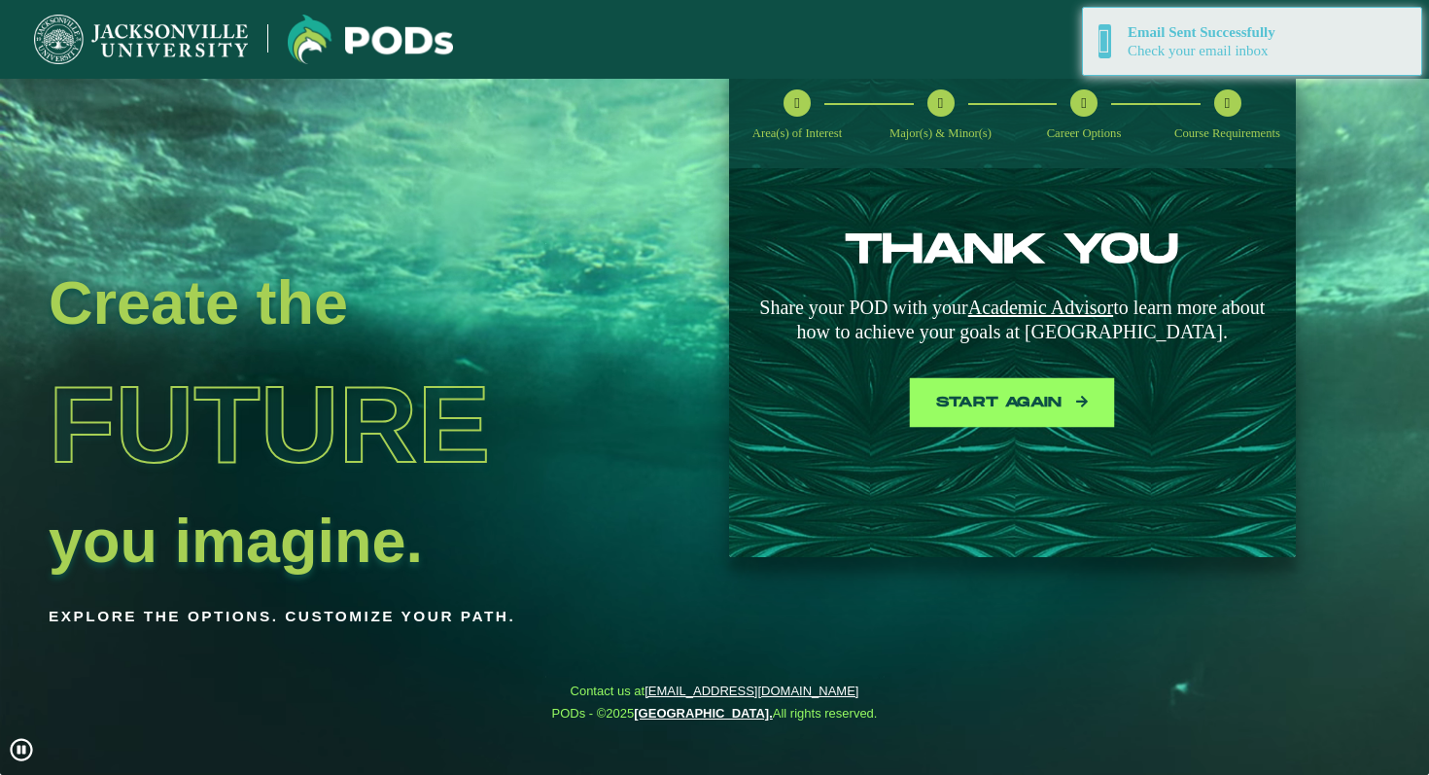
click at [998, 403] on button "Start again" at bounding box center [1012, 403] width 194 height 40
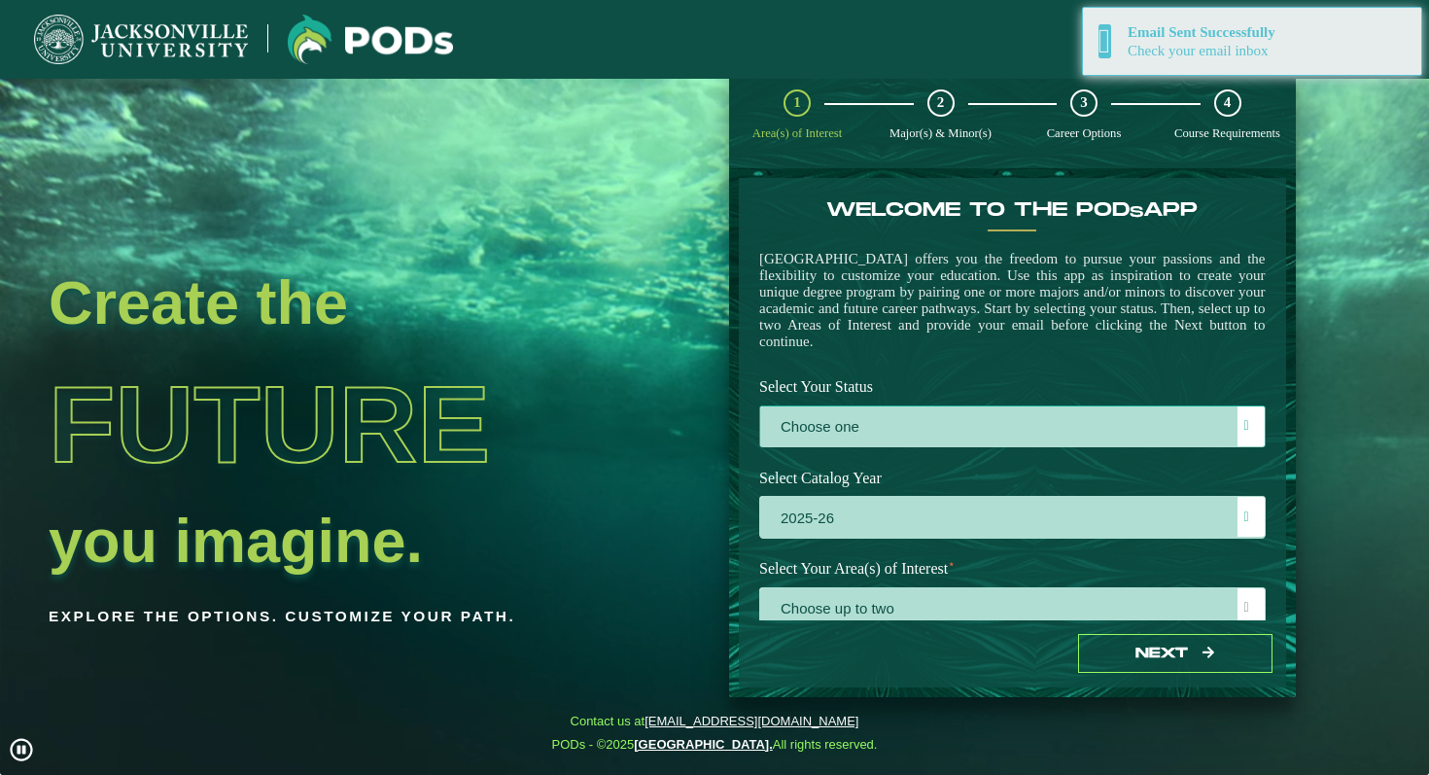
click at [871, 448] on label "Choose one" at bounding box center [1012, 427] width 505 height 42
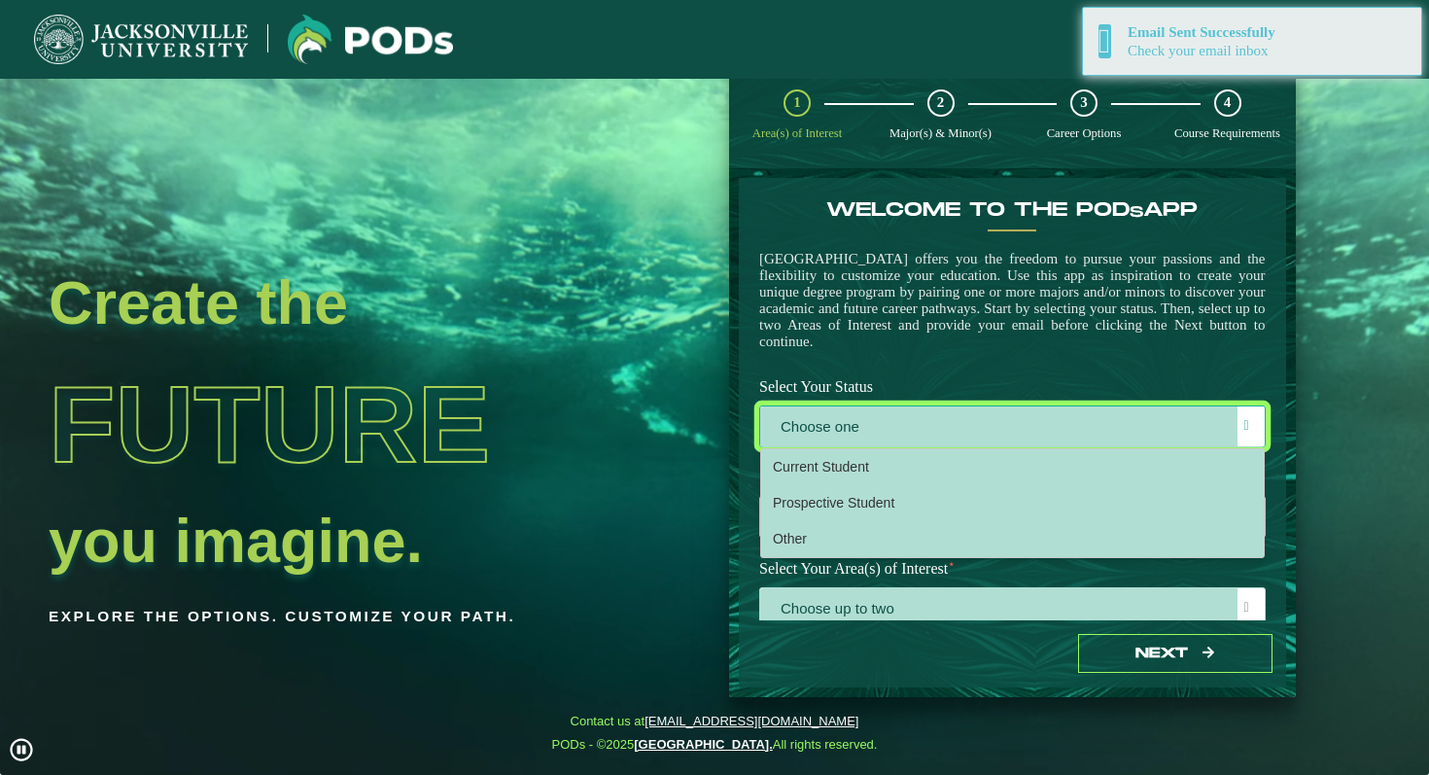
scroll to position [11, 80]
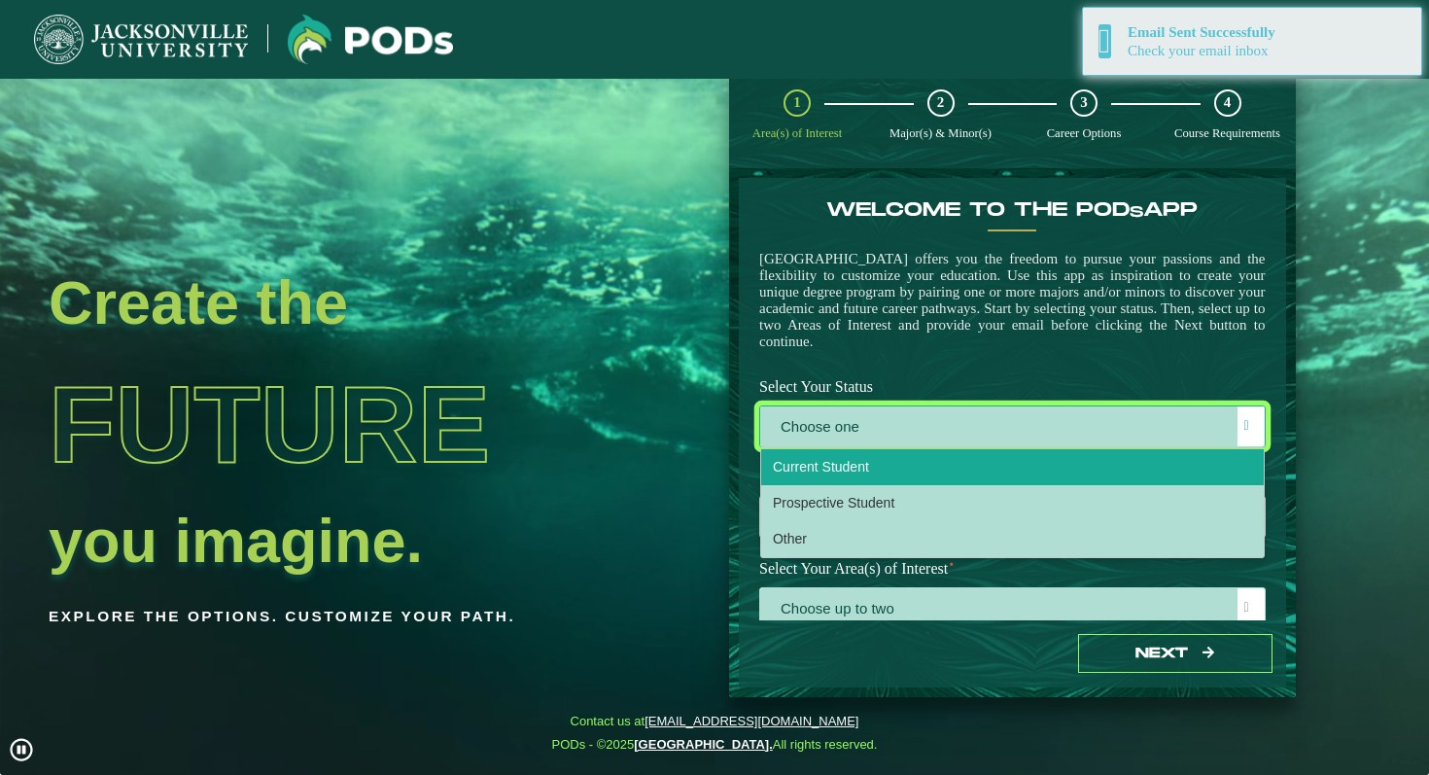
click at [845, 473] on span "Current Student" at bounding box center [821, 467] width 96 height 16
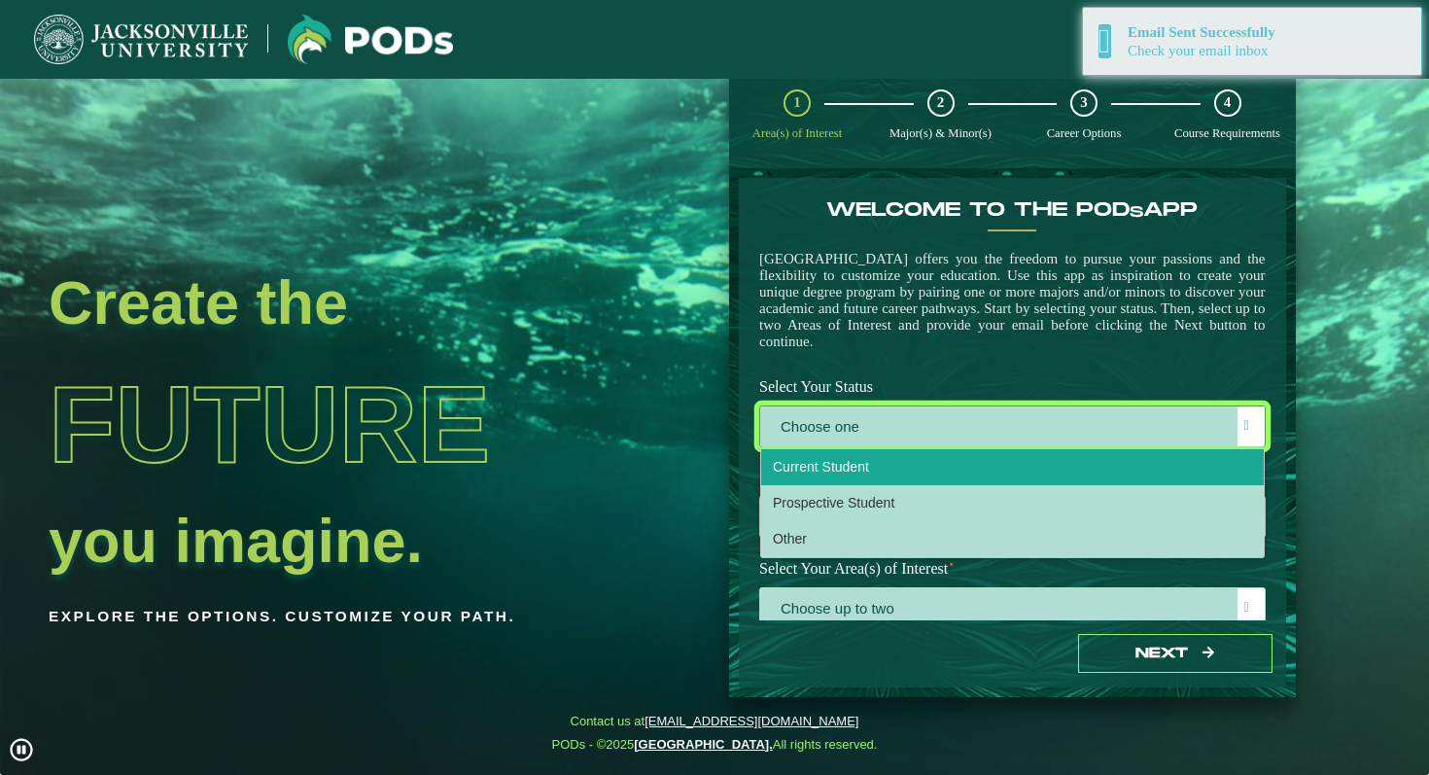
select select "[object Object]"
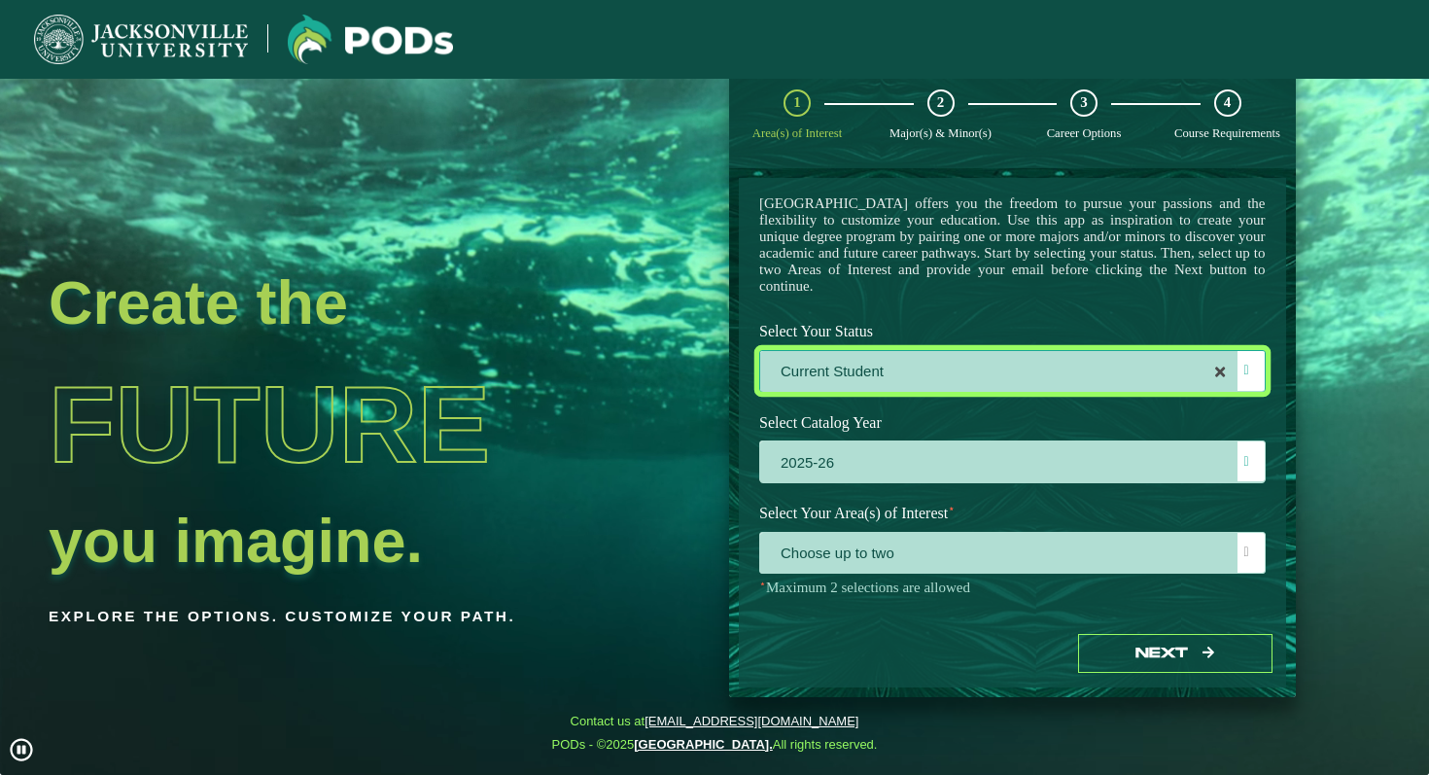
scroll to position [62, 0]
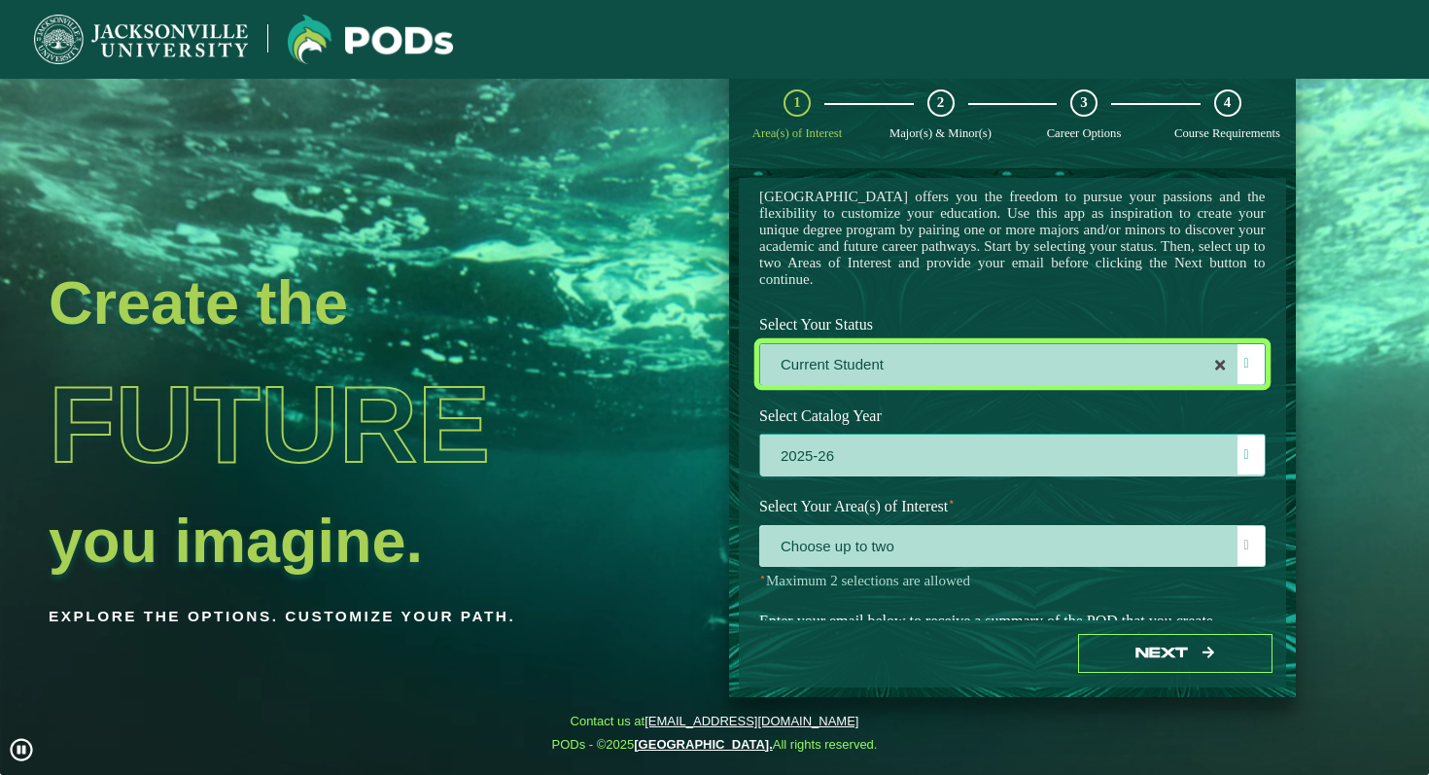
click at [836, 459] on label "2025-26" at bounding box center [1012, 456] width 505 height 42
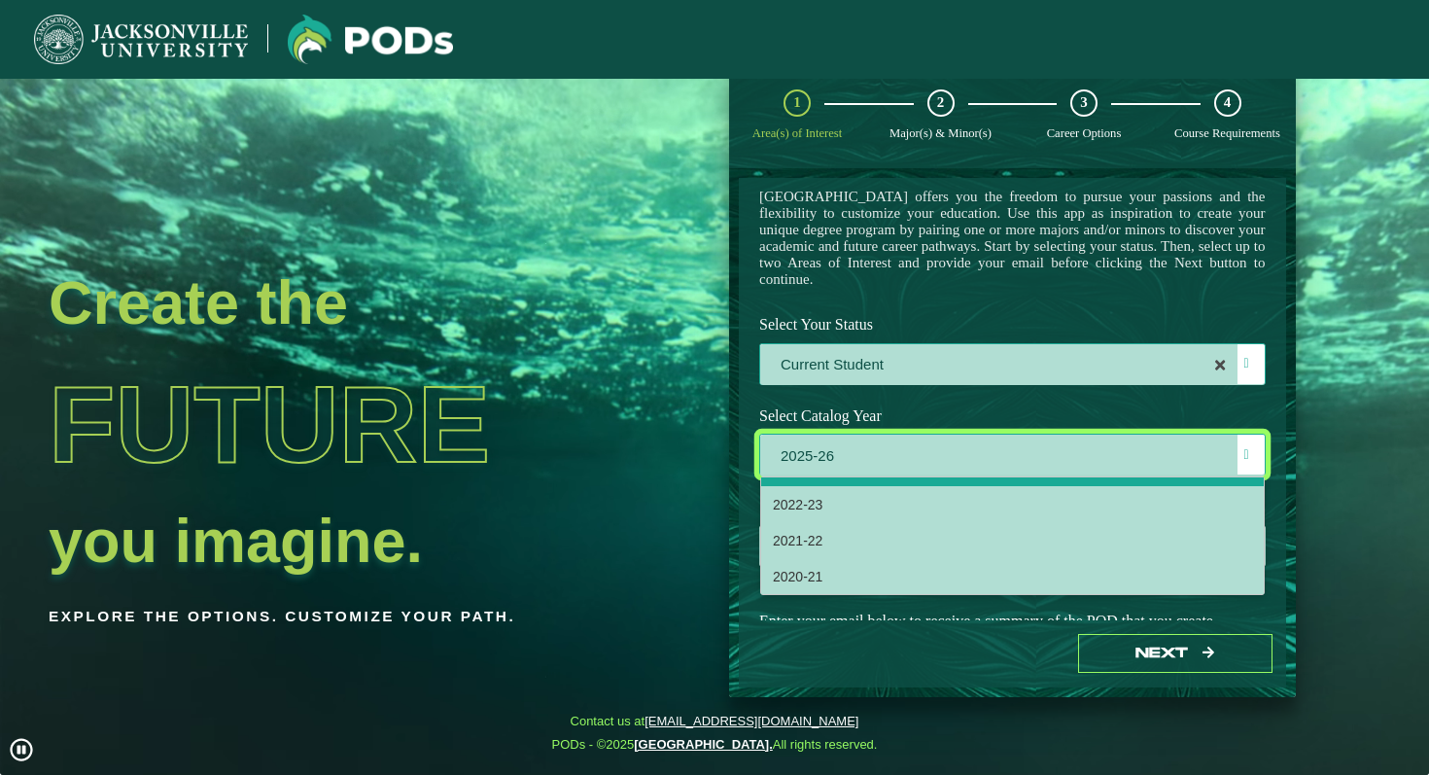
scroll to position [0, 0]
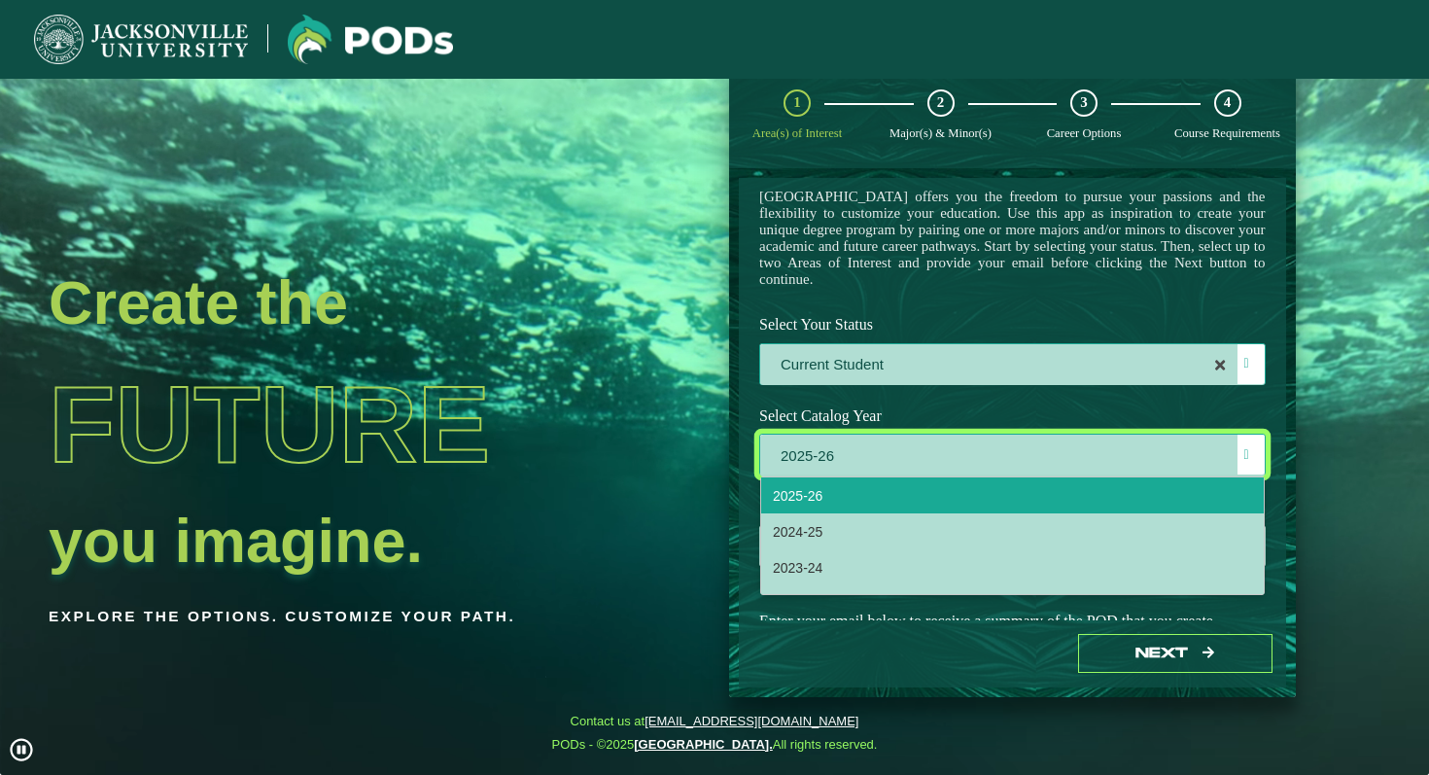
click at [855, 453] on label "2025-26" at bounding box center [1012, 456] width 505 height 42
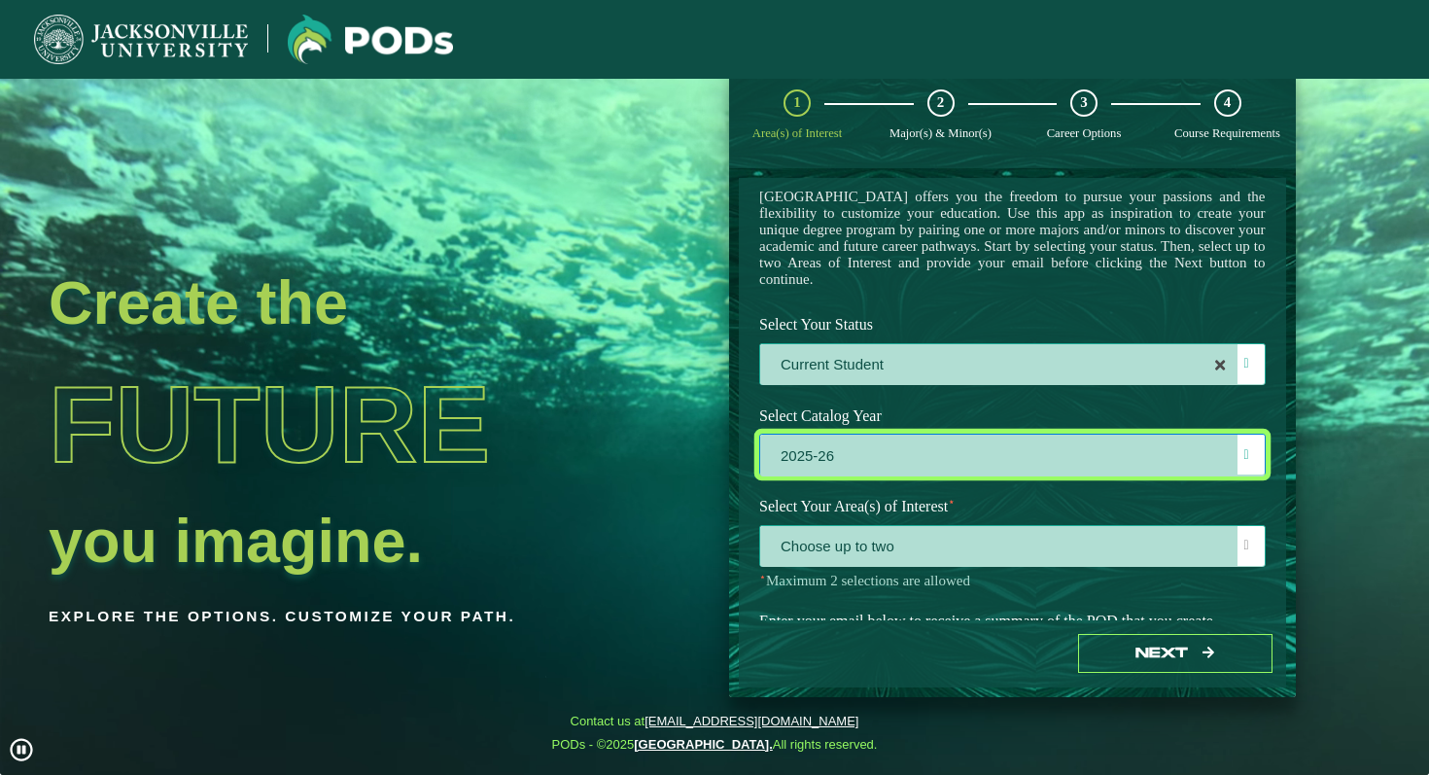
click at [902, 561] on span "Choose up to two" at bounding box center [1012, 547] width 505 height 42
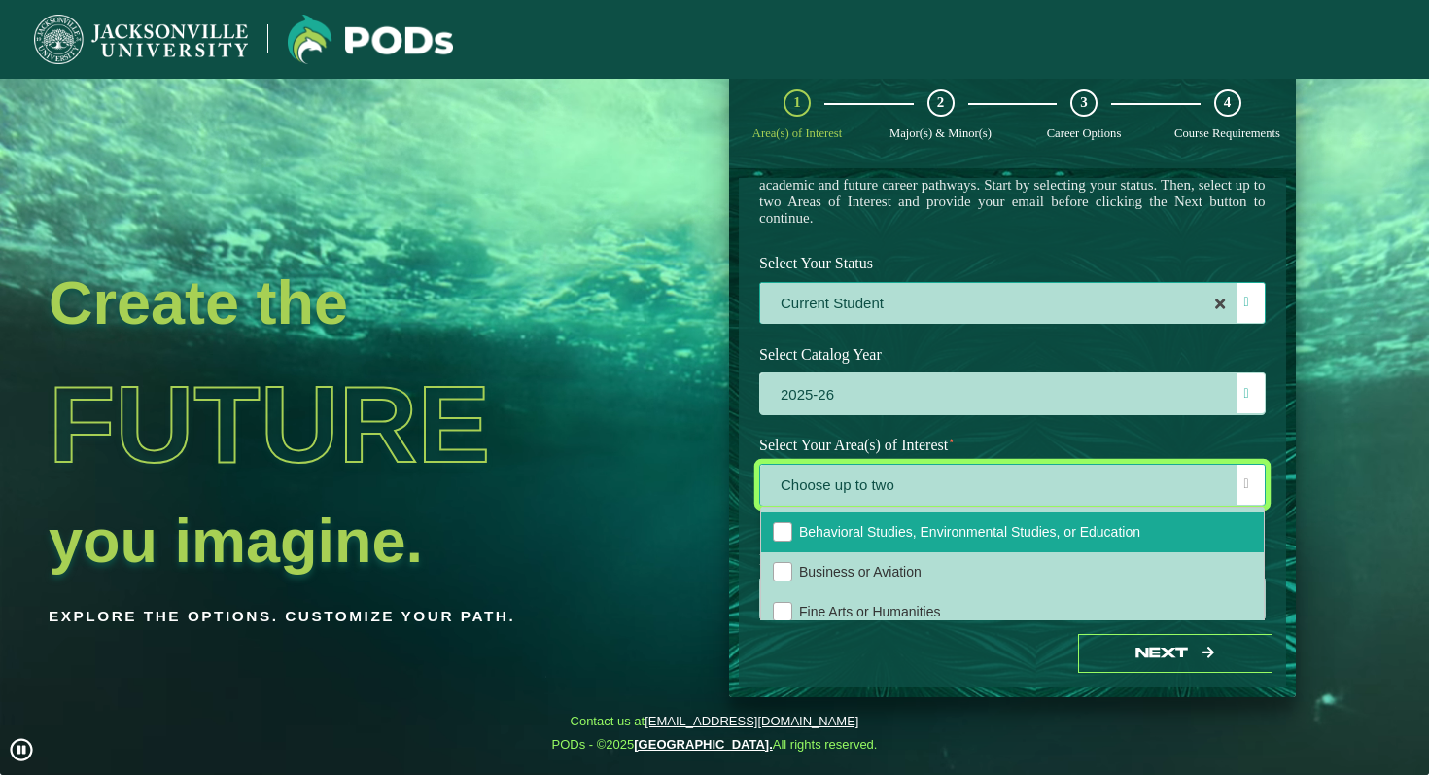
scroll to position [41, 0]
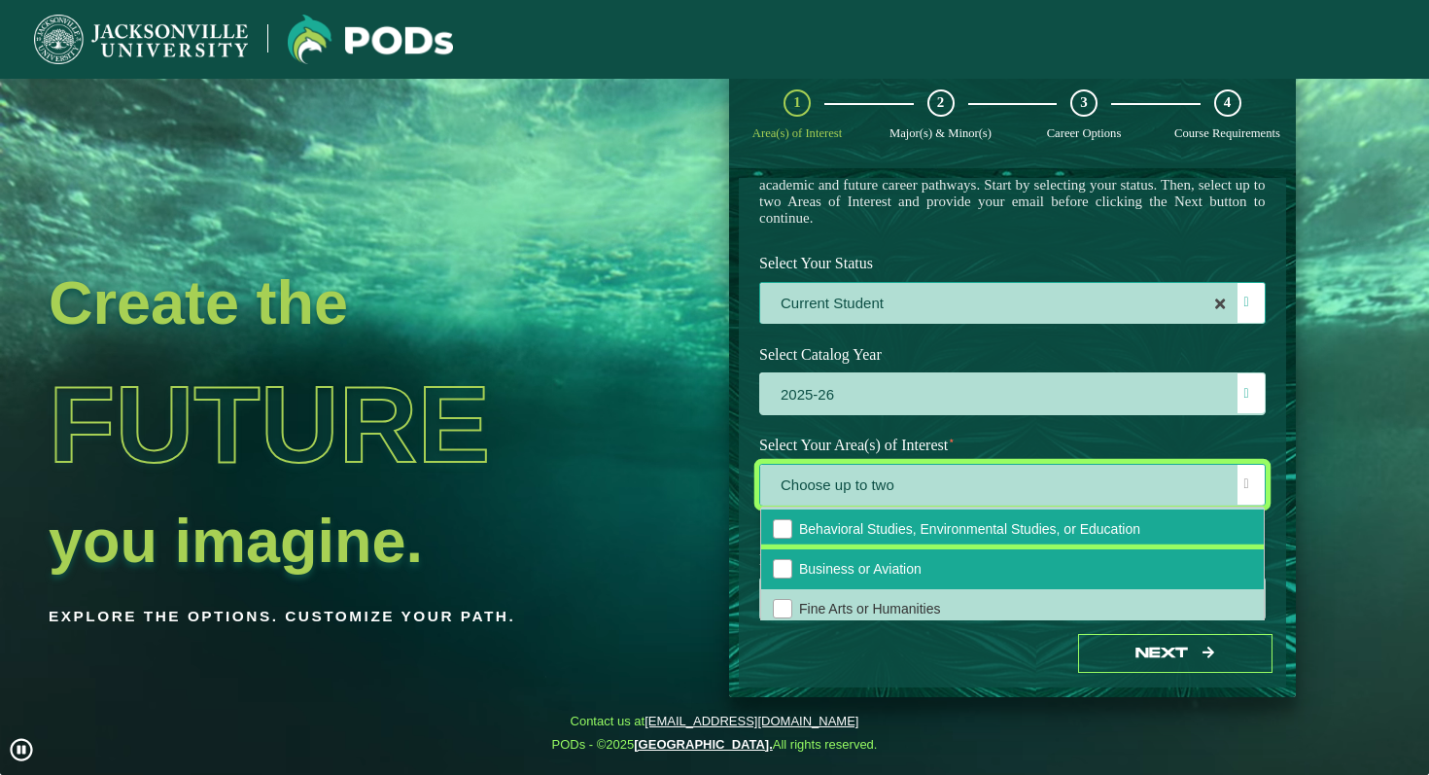
click at [858, 577] on span "Business or Aviation" at bounding box center [860, 569] width 123 height 16
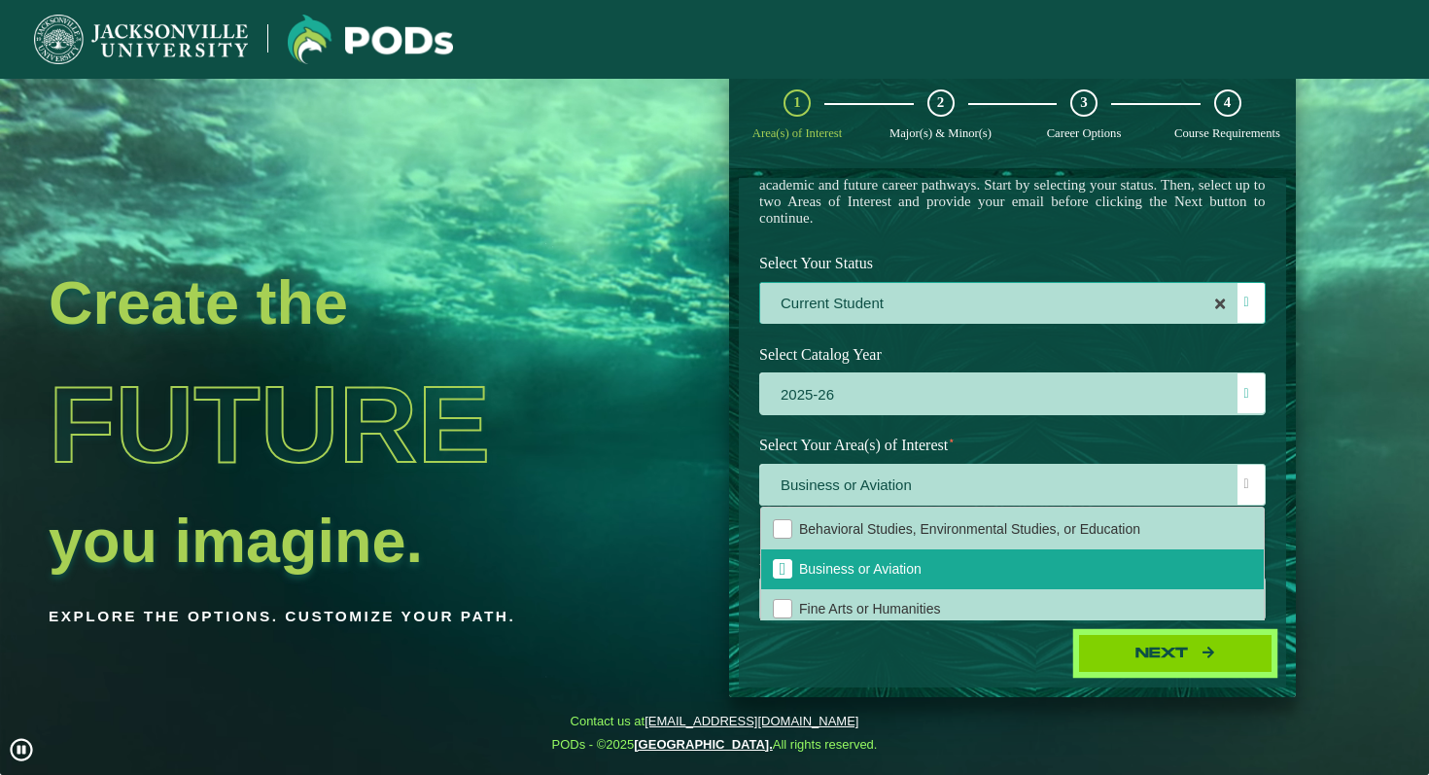
click at [1114, 663] on button "Next" at bounding box center [1175, 654] width 194 height 40
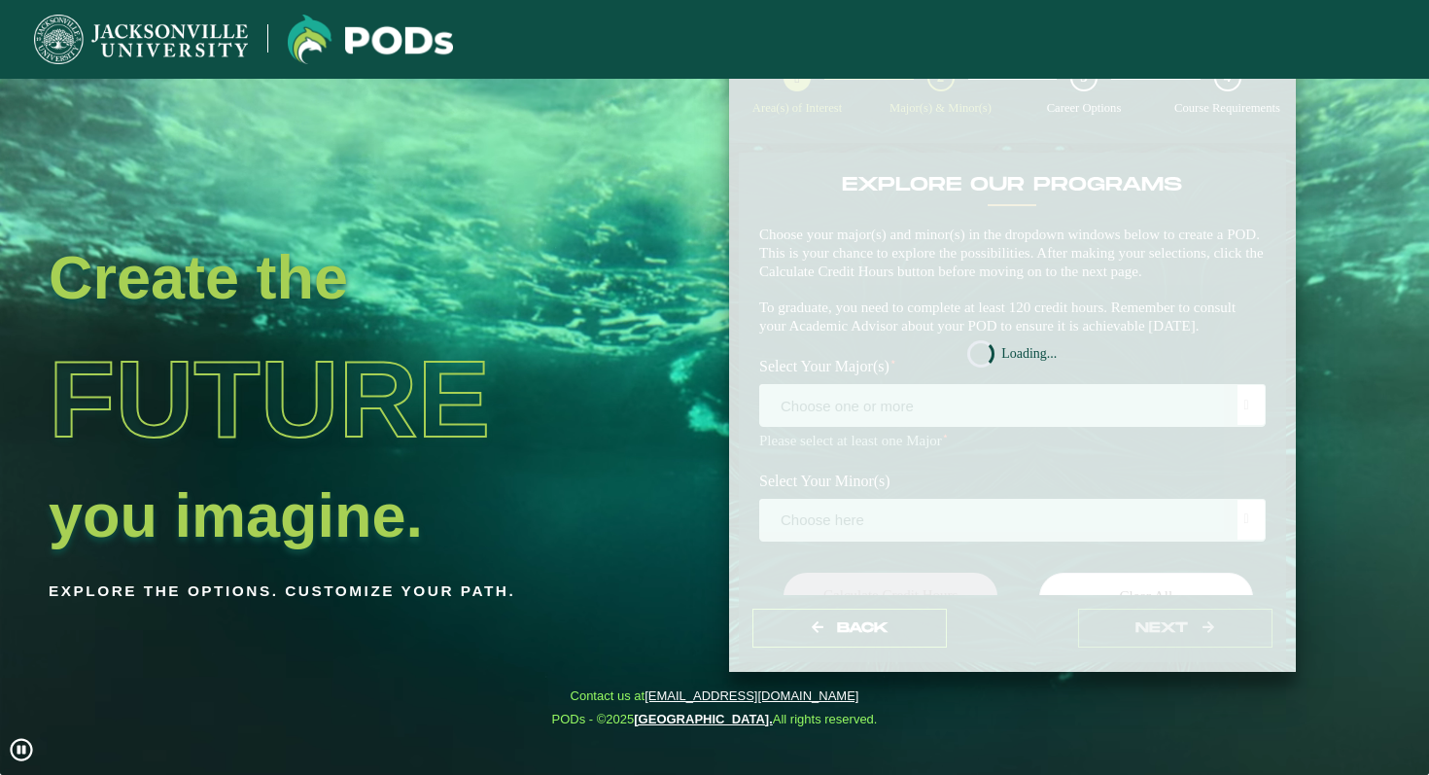
scroll to position [0, 0]
